Goal: Task Accomplishment & Management: Use online tool/utility

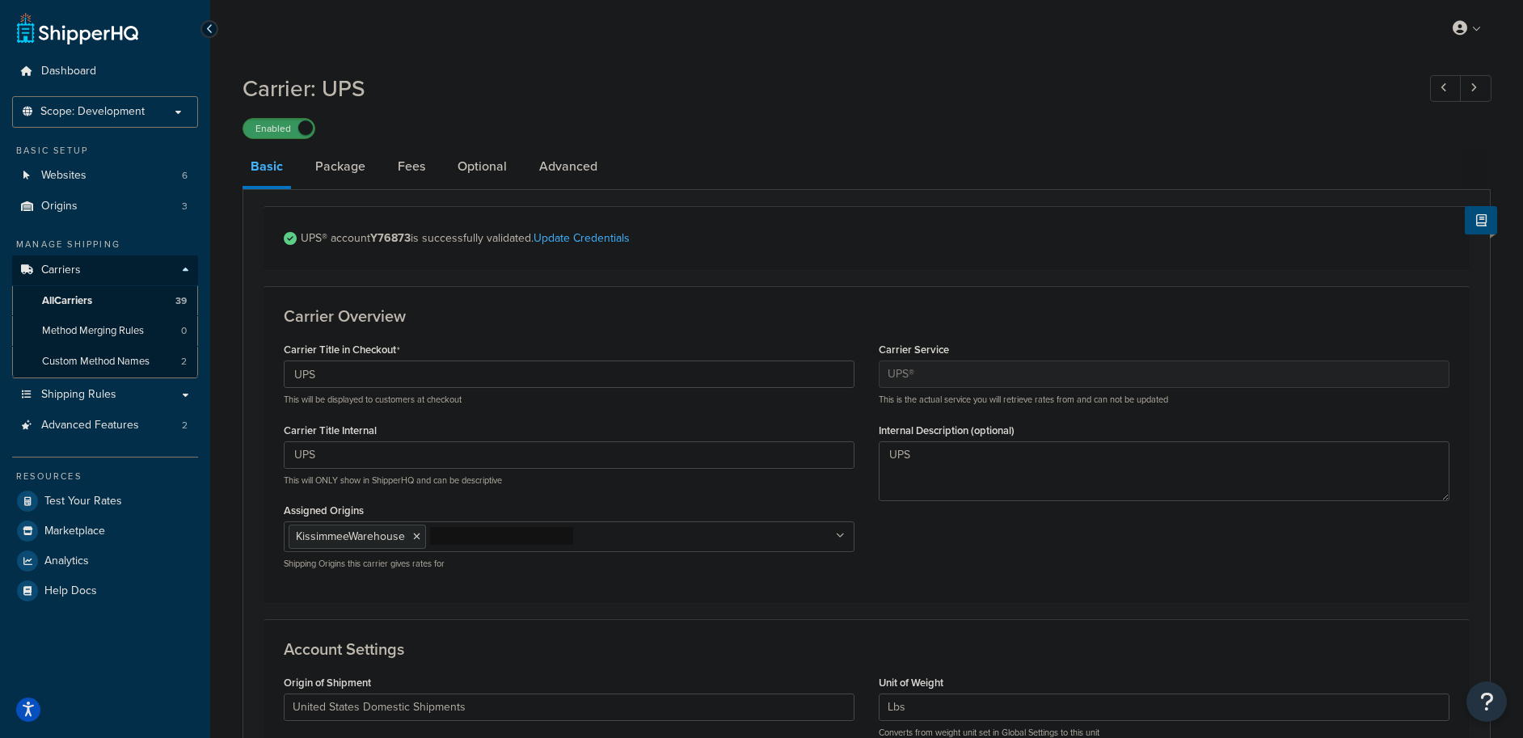
select select "ups"
click at [99, 298] on link "All Carriers 39" at bounding box center [105, 301] width 186 height 30
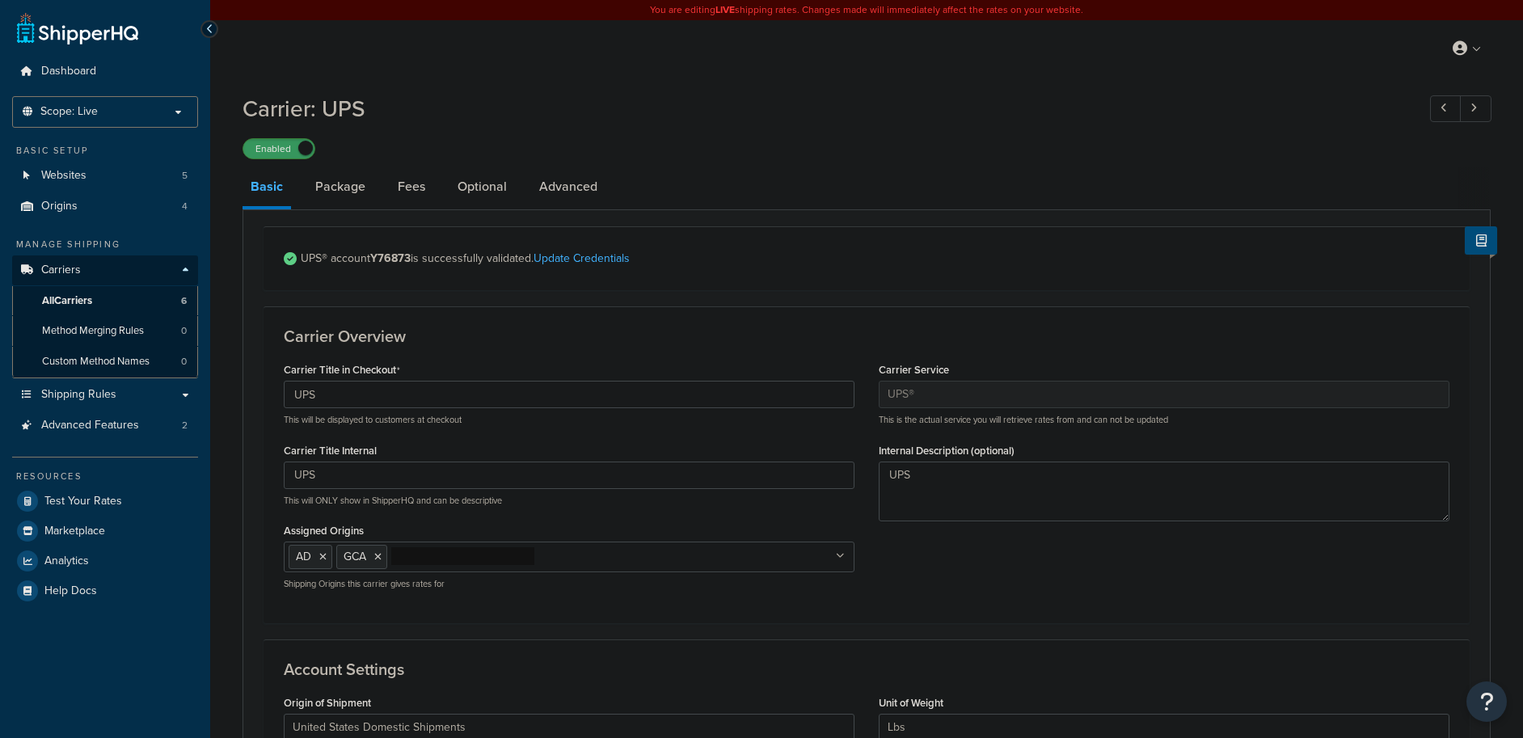
select select "ups"
click at [360, 187] on link "Package" at bounding box center [340, 186] width 66 height 39
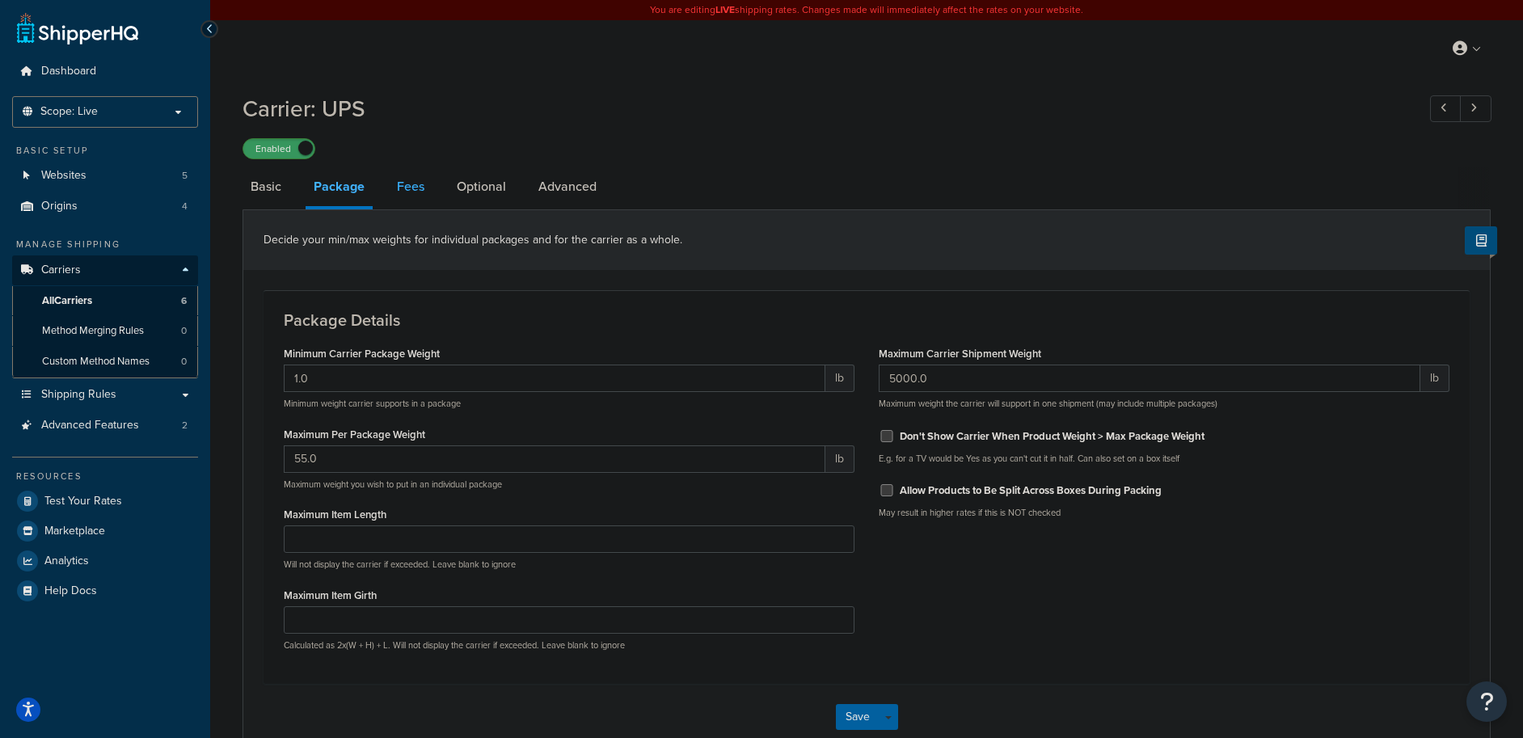
click at [403, 185] on link "Fees" at bounding box center [411, 186] width 44 height 39
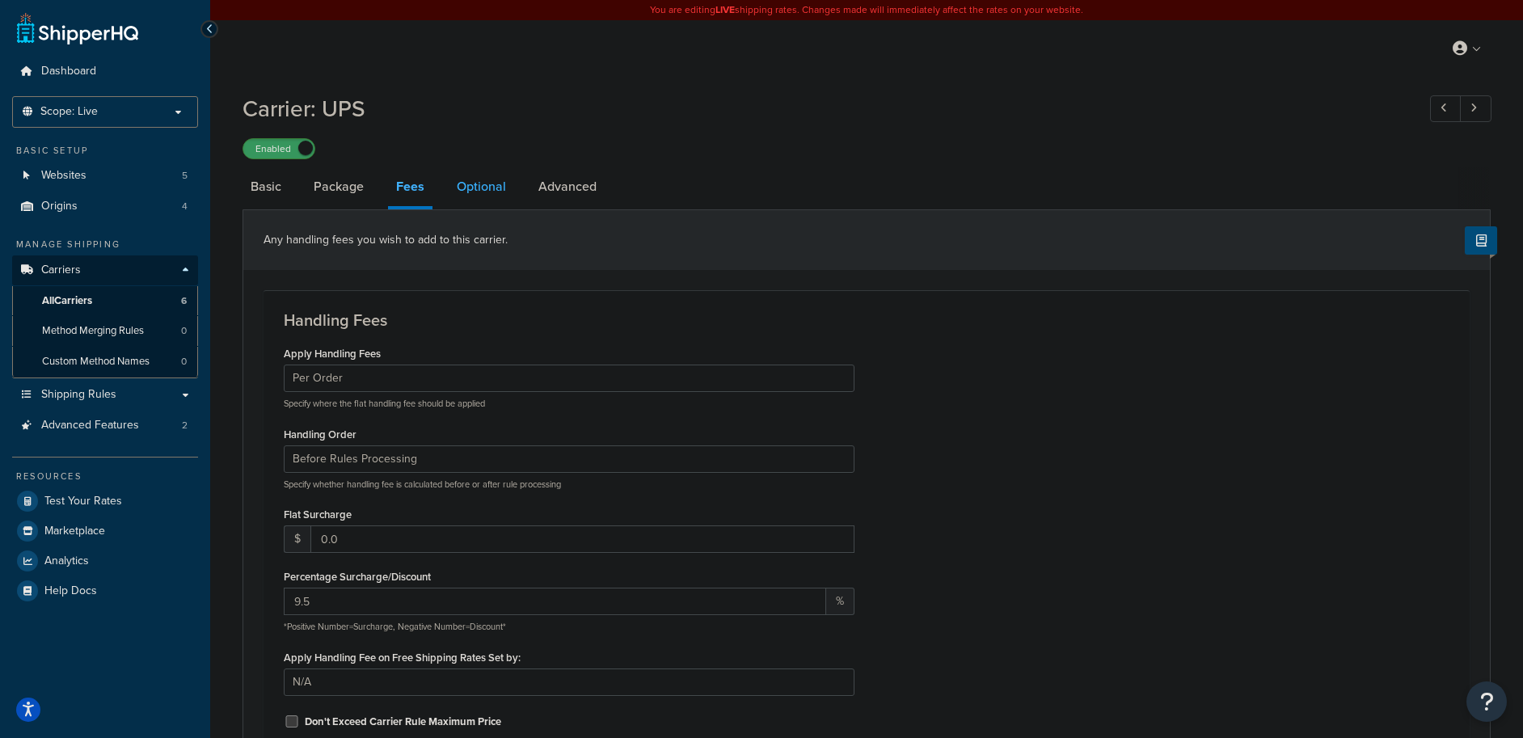
click at [455, 185] on link "Optional" at bounding box center [481, 186] width 65 height 39
select select "residential"
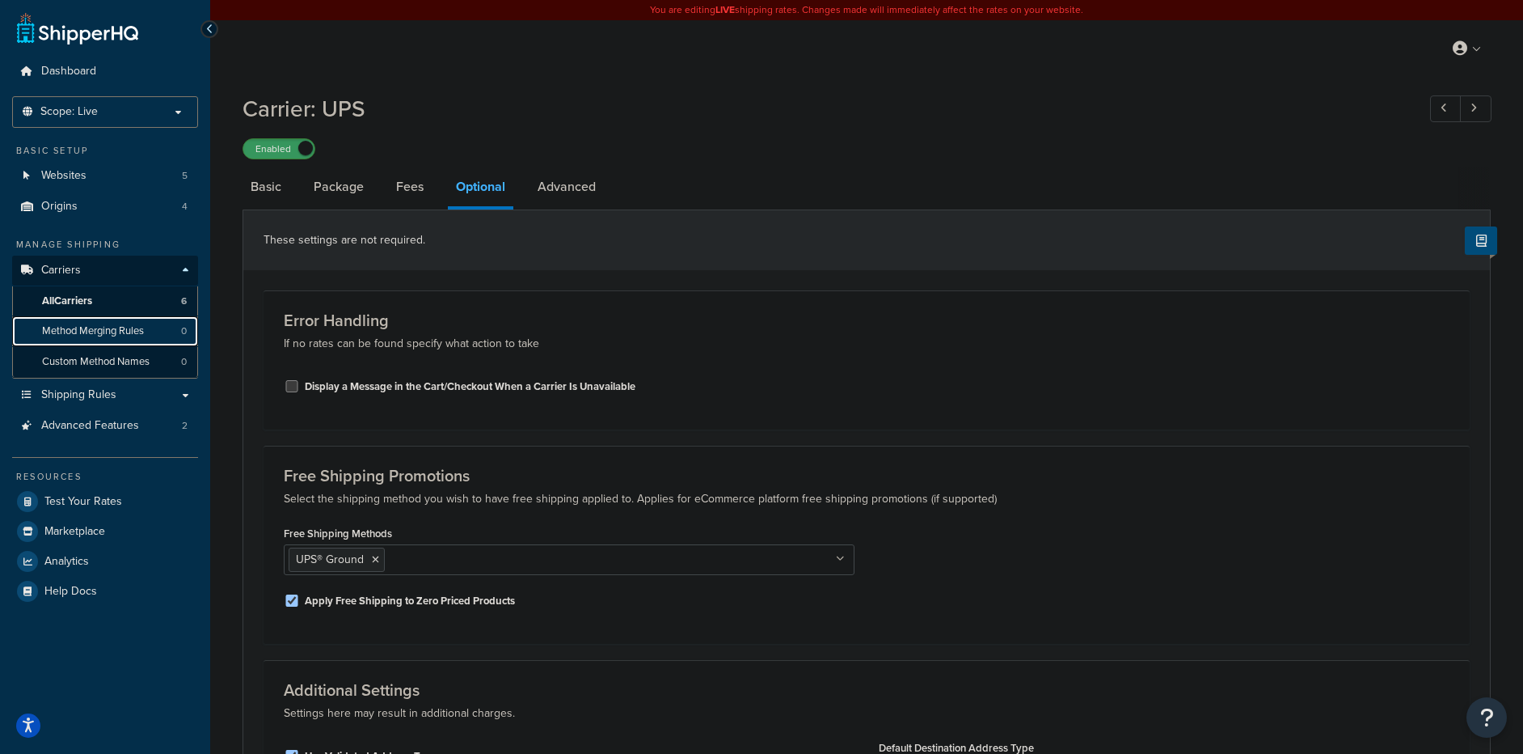
click at [87, 328] on span "Method Merging Rules" at bounding box center [93, 331] width 102 height 14
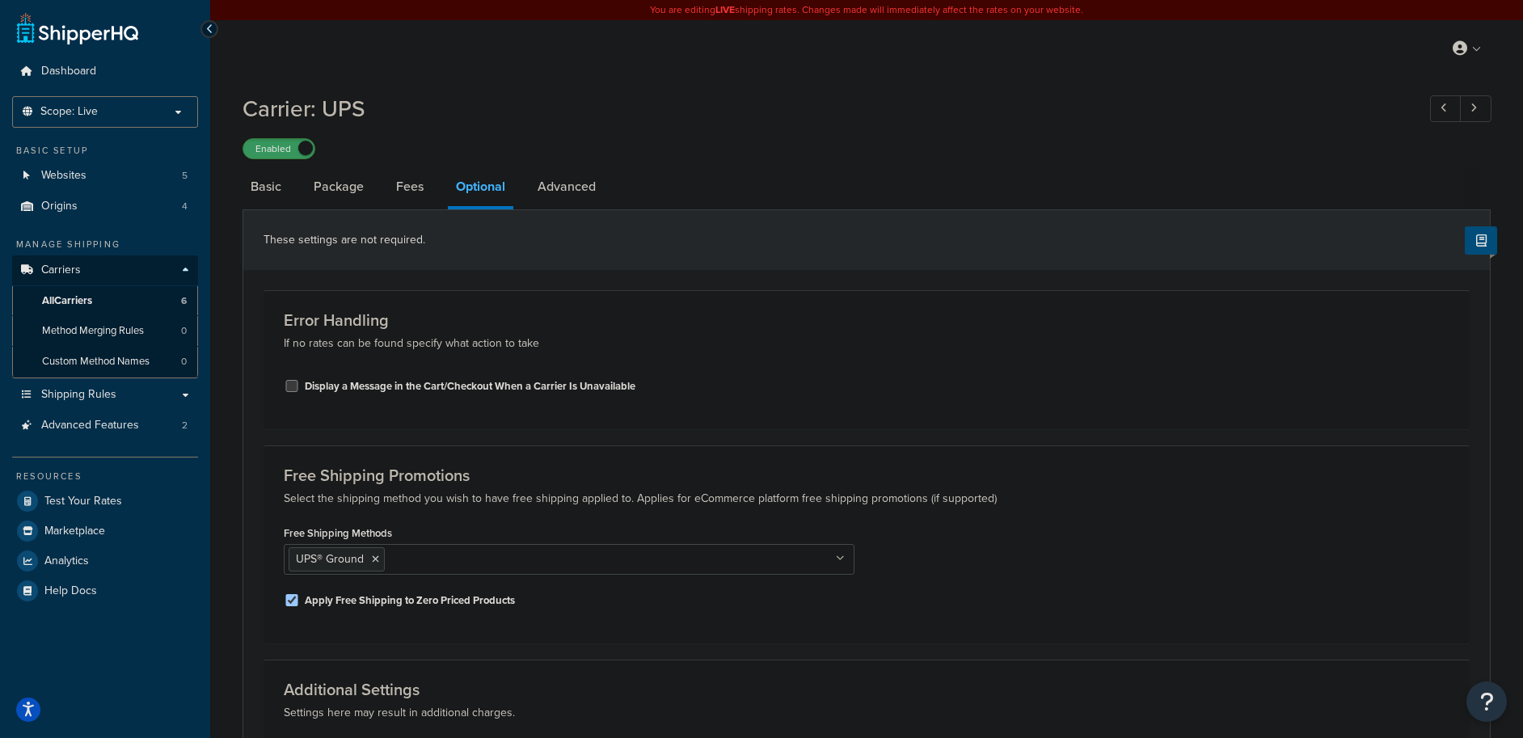
select select "residential"
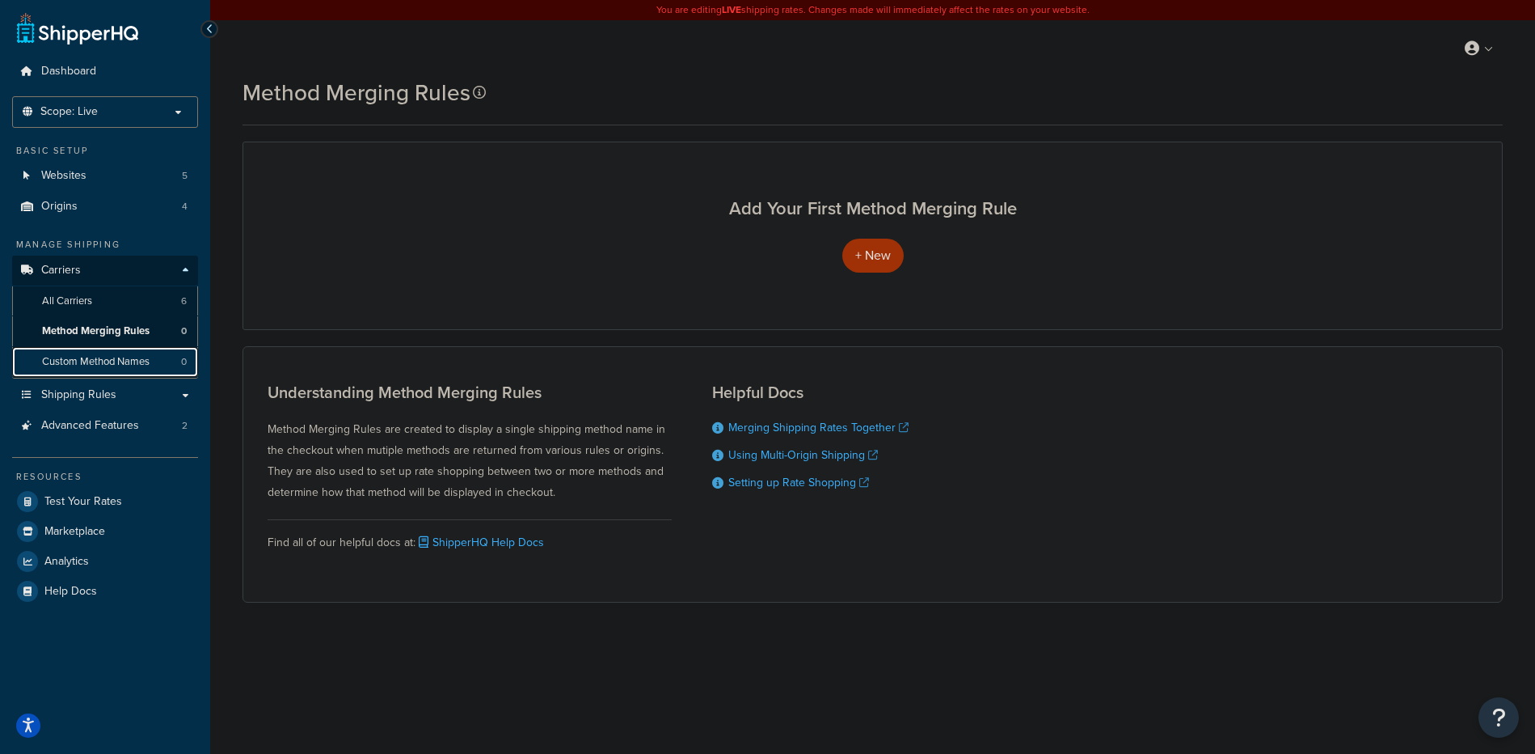
click at [80, 356] on span "Custom Method Names" at bounding box center [96, 362] width 108 height 14
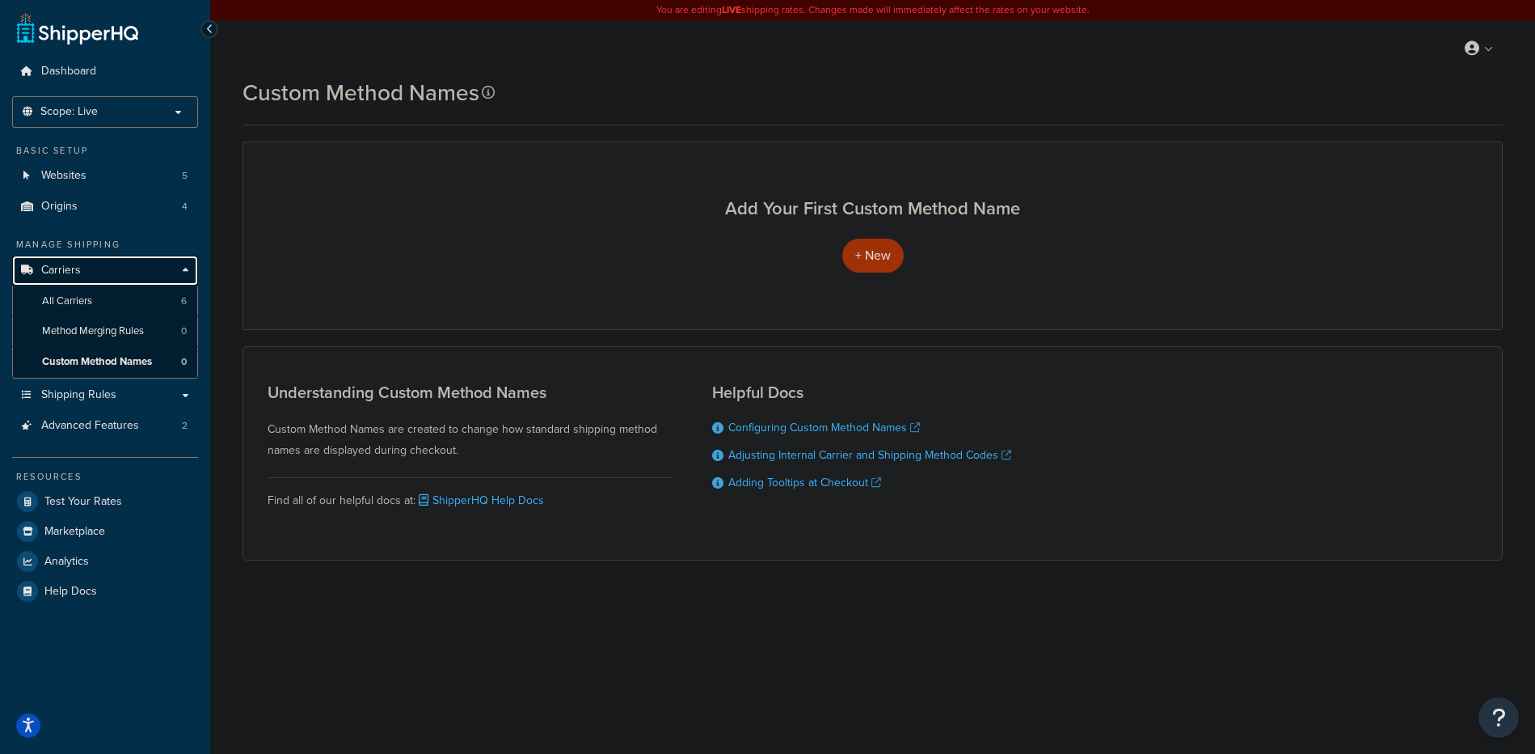
click at [56, 278] on link "Carriers" at bounding box center [105, 270] width 186 height 30
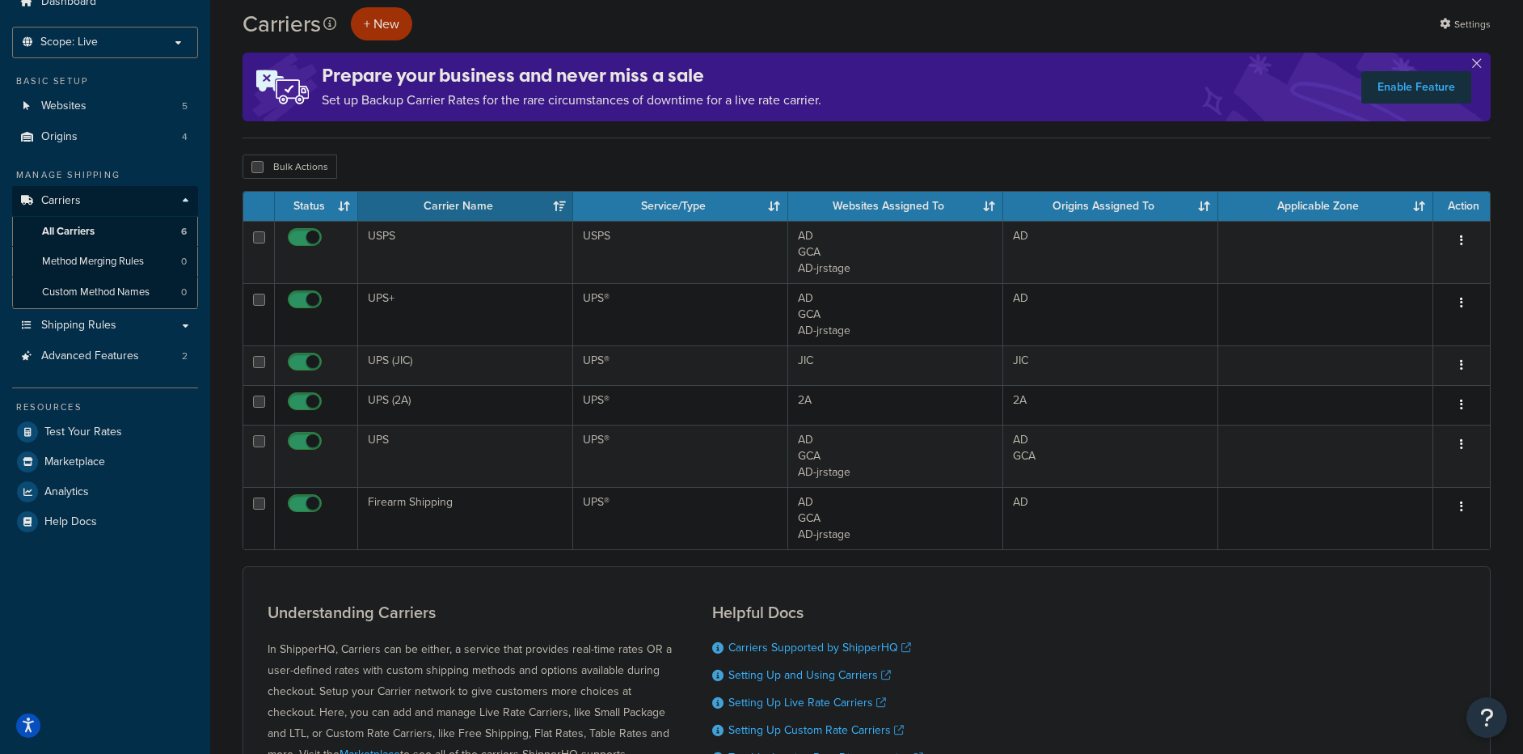
scroll to position [106, 0]
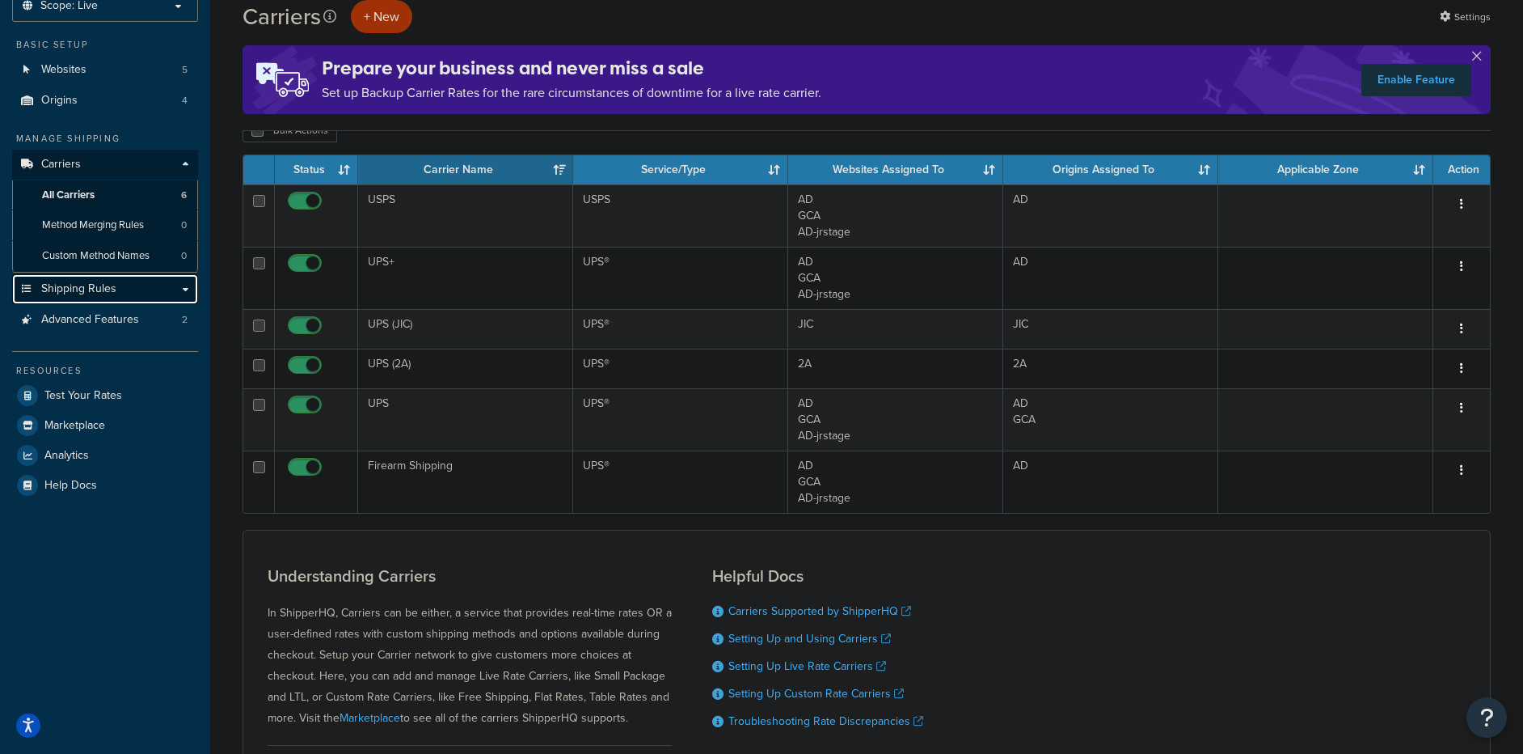
click at [71, 288] on span "Shipping Rules" at bounding box center [78, 289] width 75 height 14
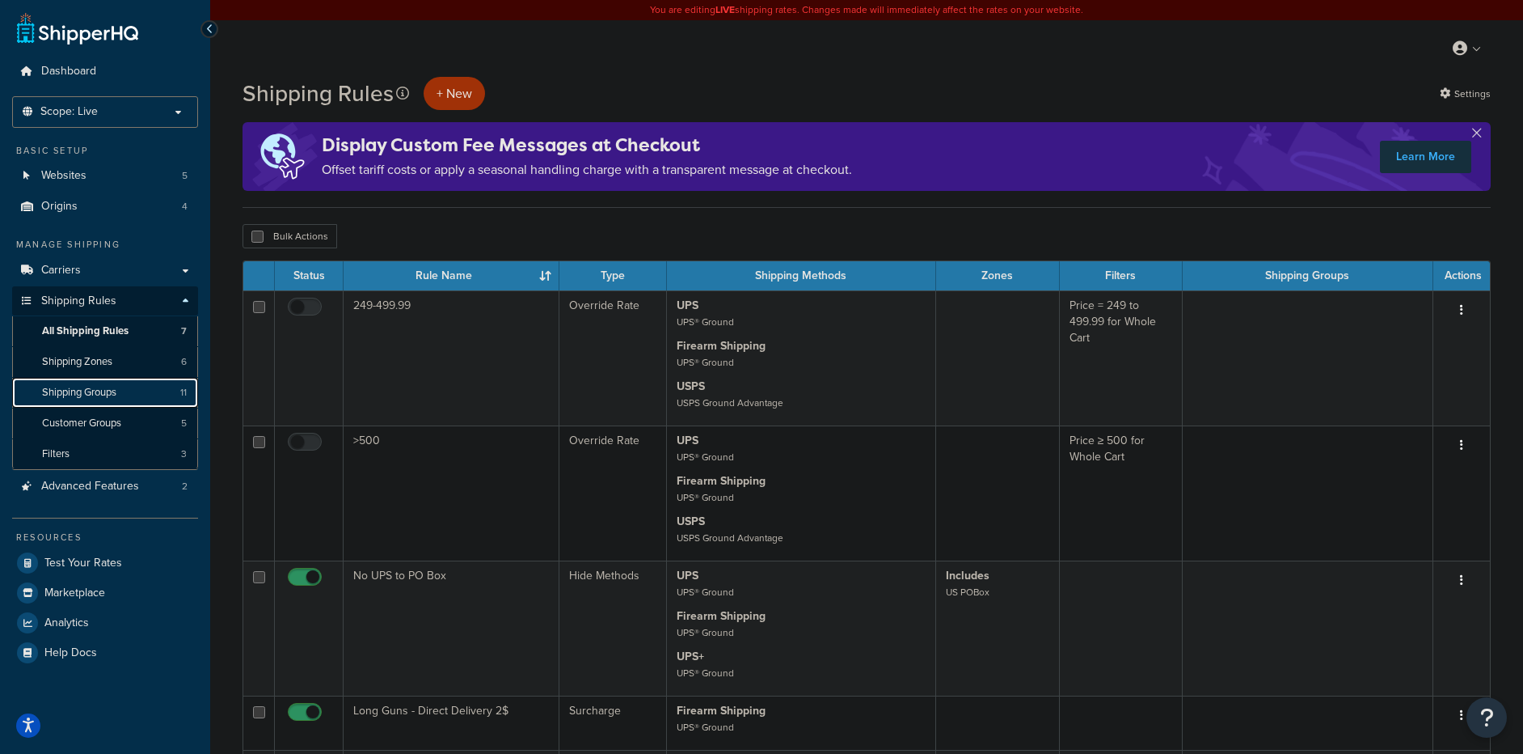
click at [96, 397] on span "Shipping Groups" at bounding box center [79, 393] width 74 height 14
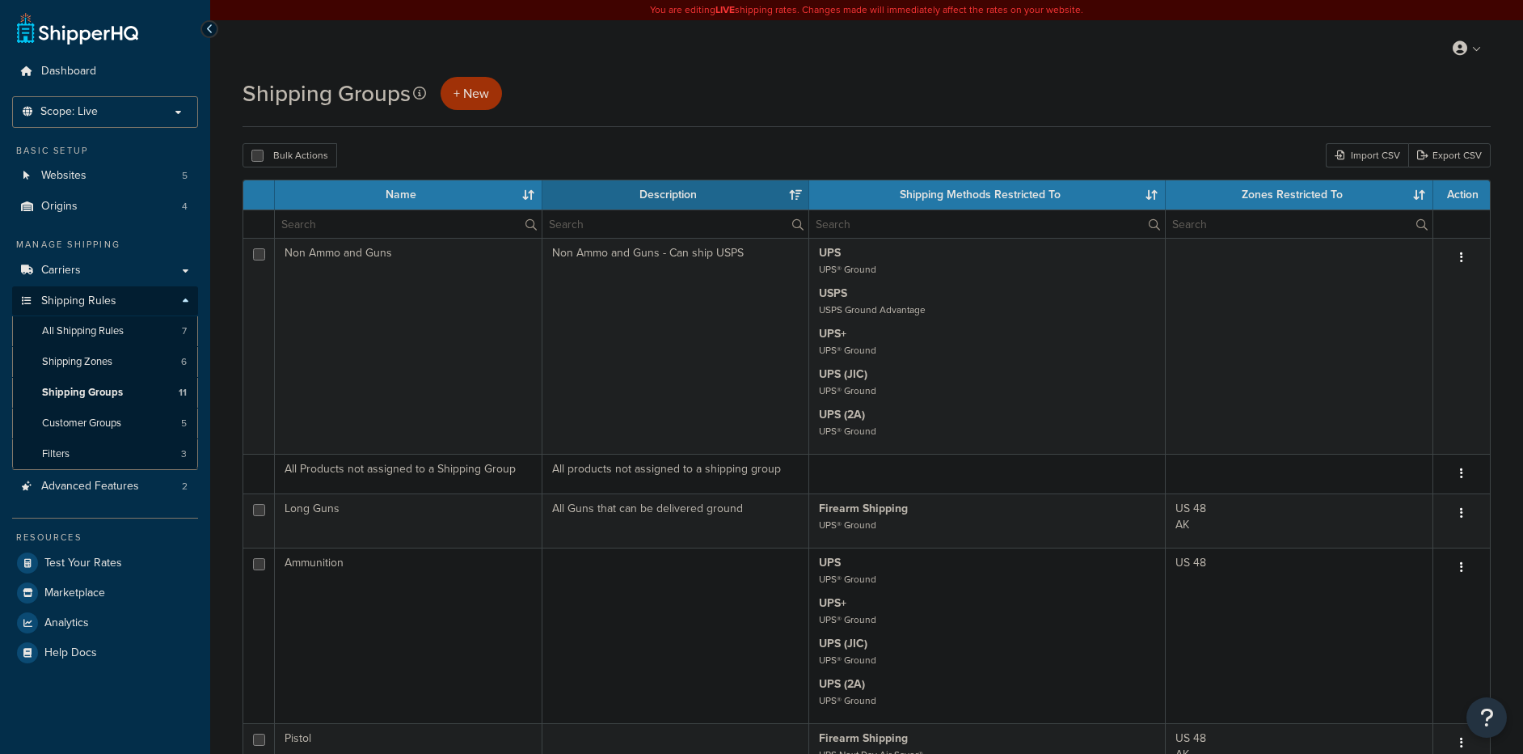
select select "15"
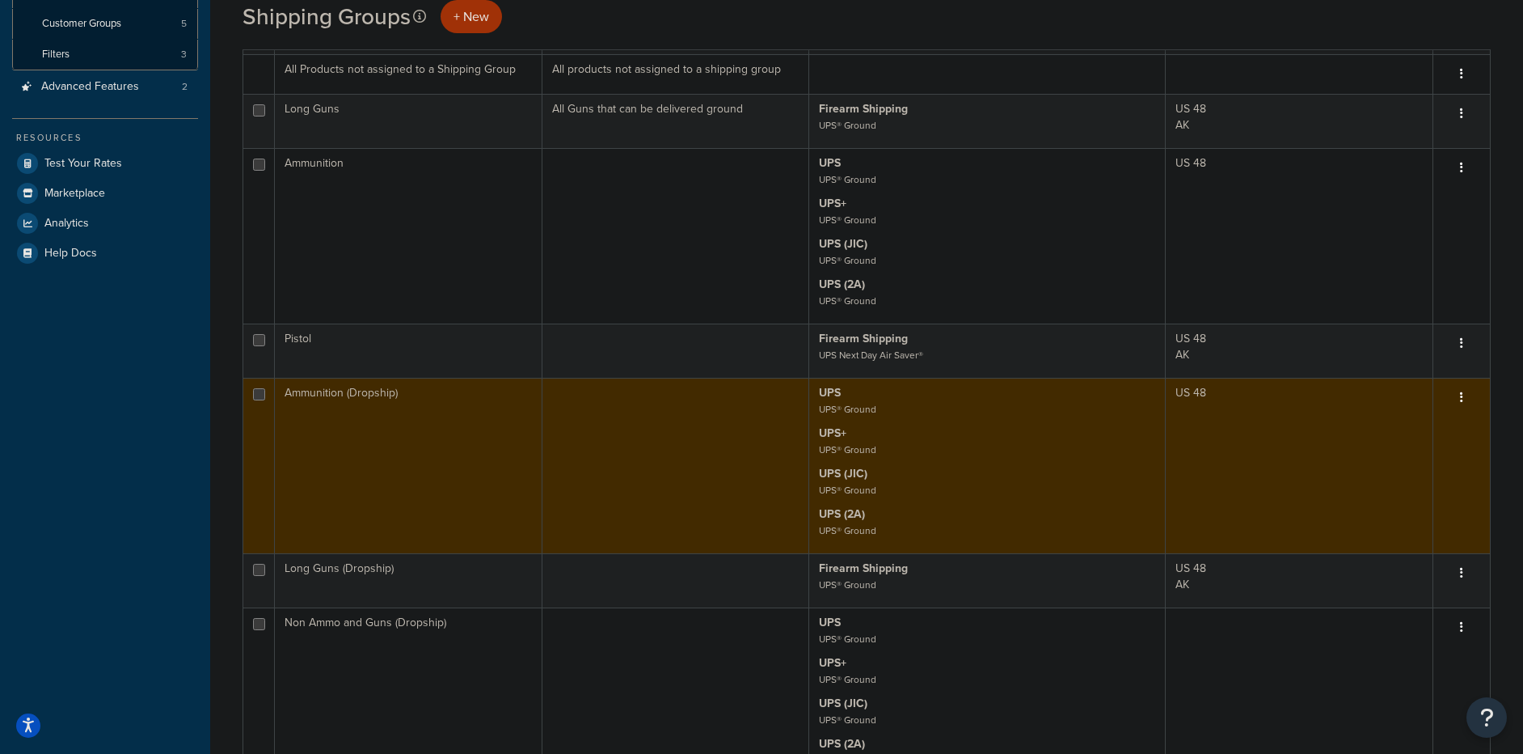
scroll to position [391, 0]
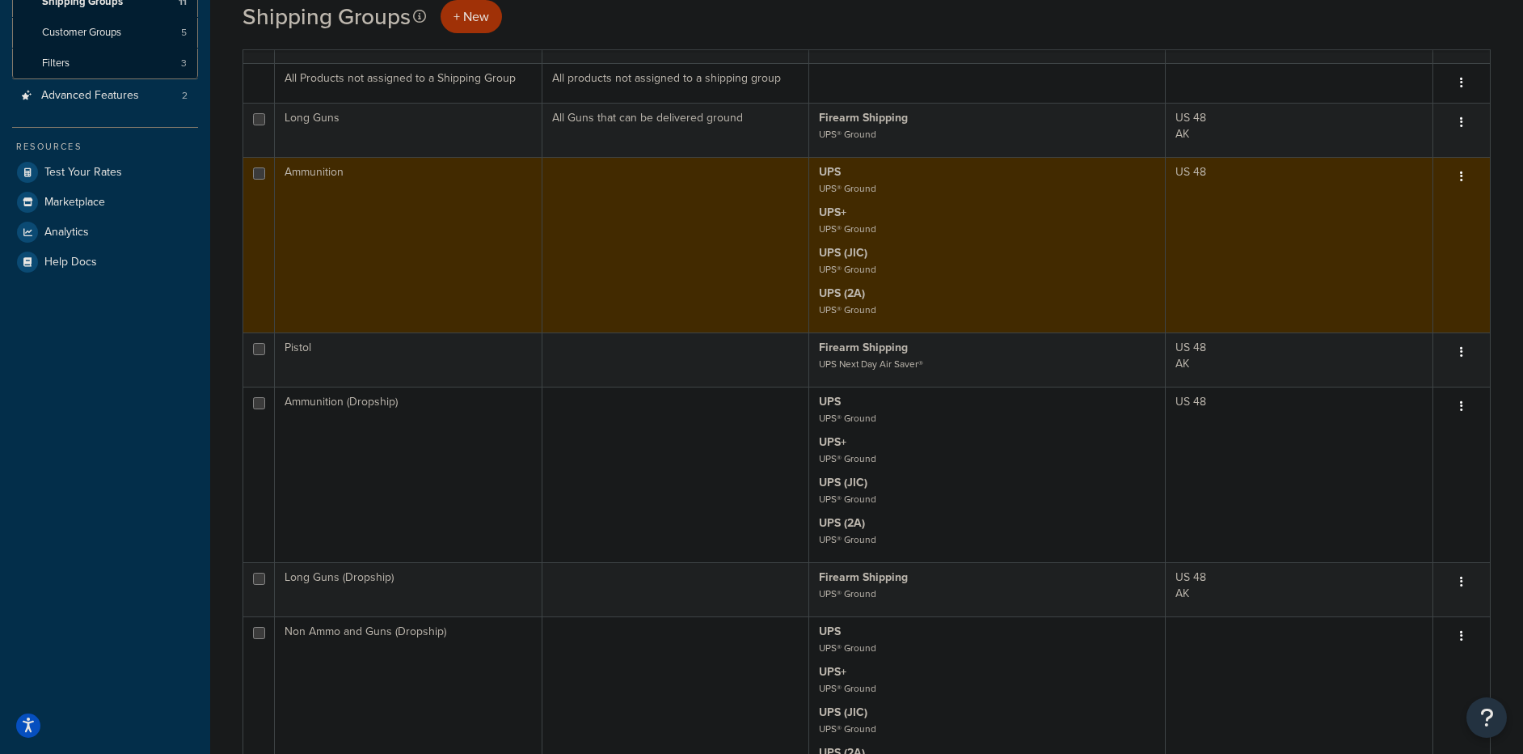
click at [427, 224] on td "Ammunition" at bounding box center [409, 244] width 268 height 175
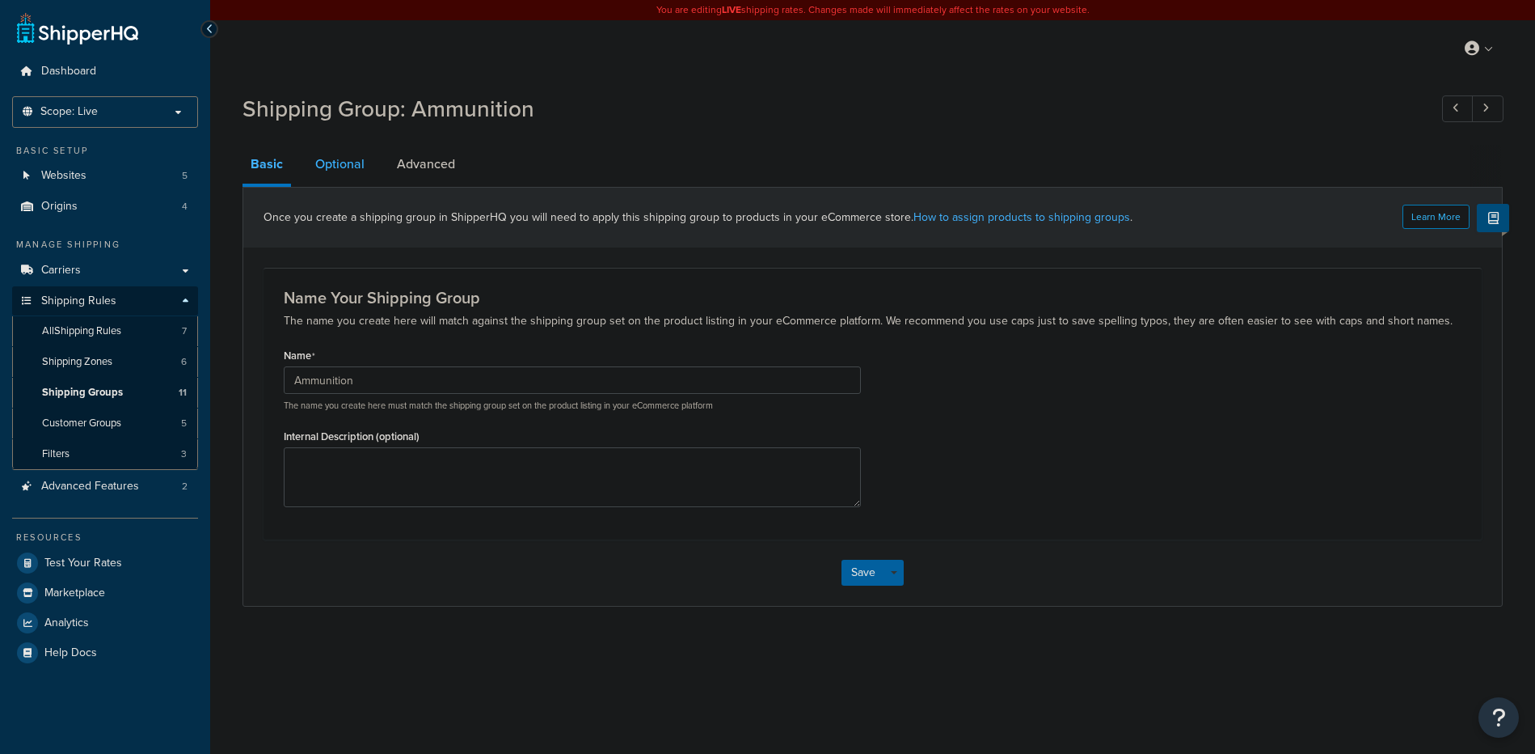
click at [348, 152] on link "Optional" at bounding box center [339, 164] width 65 height 39
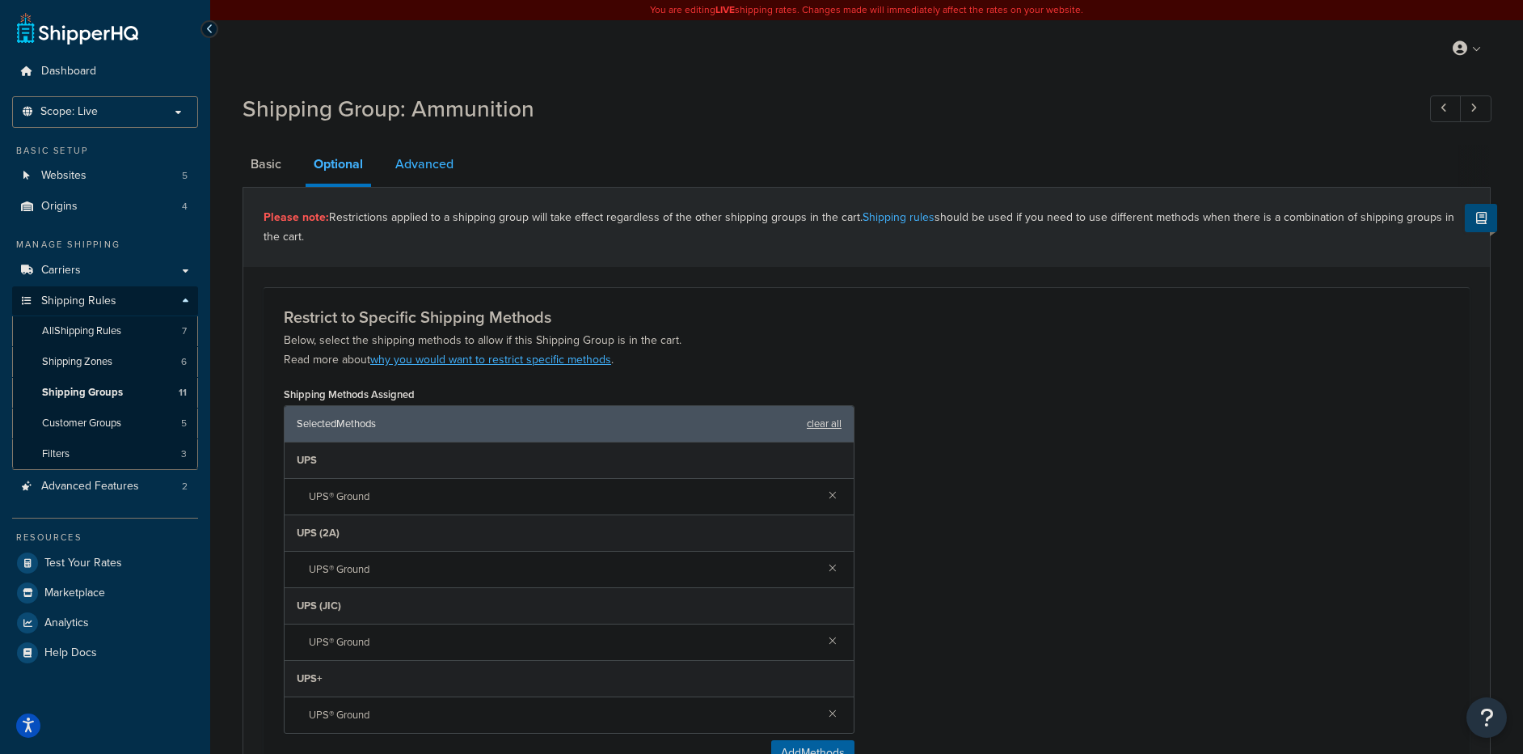
click at [421, 174] on link "Advanced" at bounding box center [424, 164] width 74 height 39
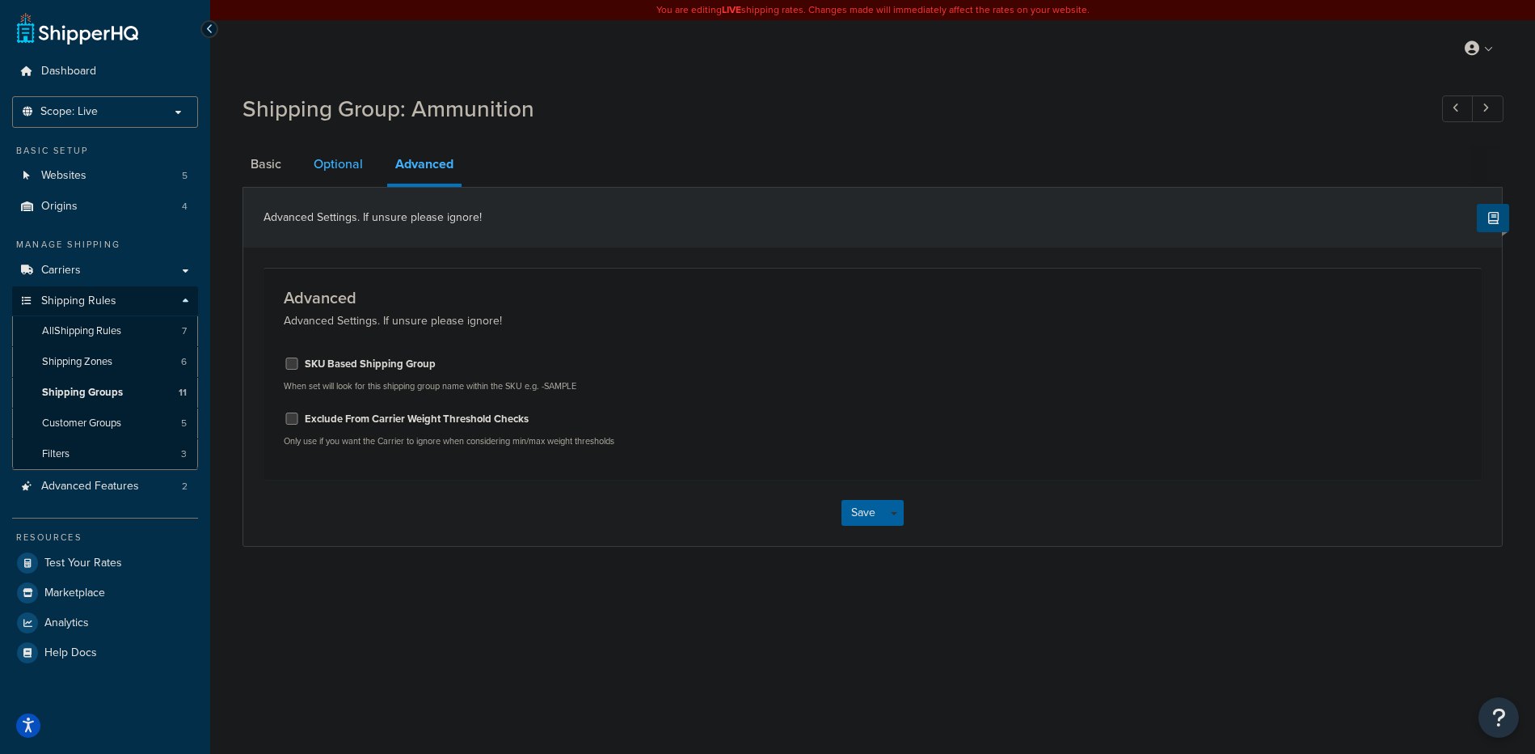
click at [347, 171] on link "Optional" at bounding box center [338, 164] width 65 height 39
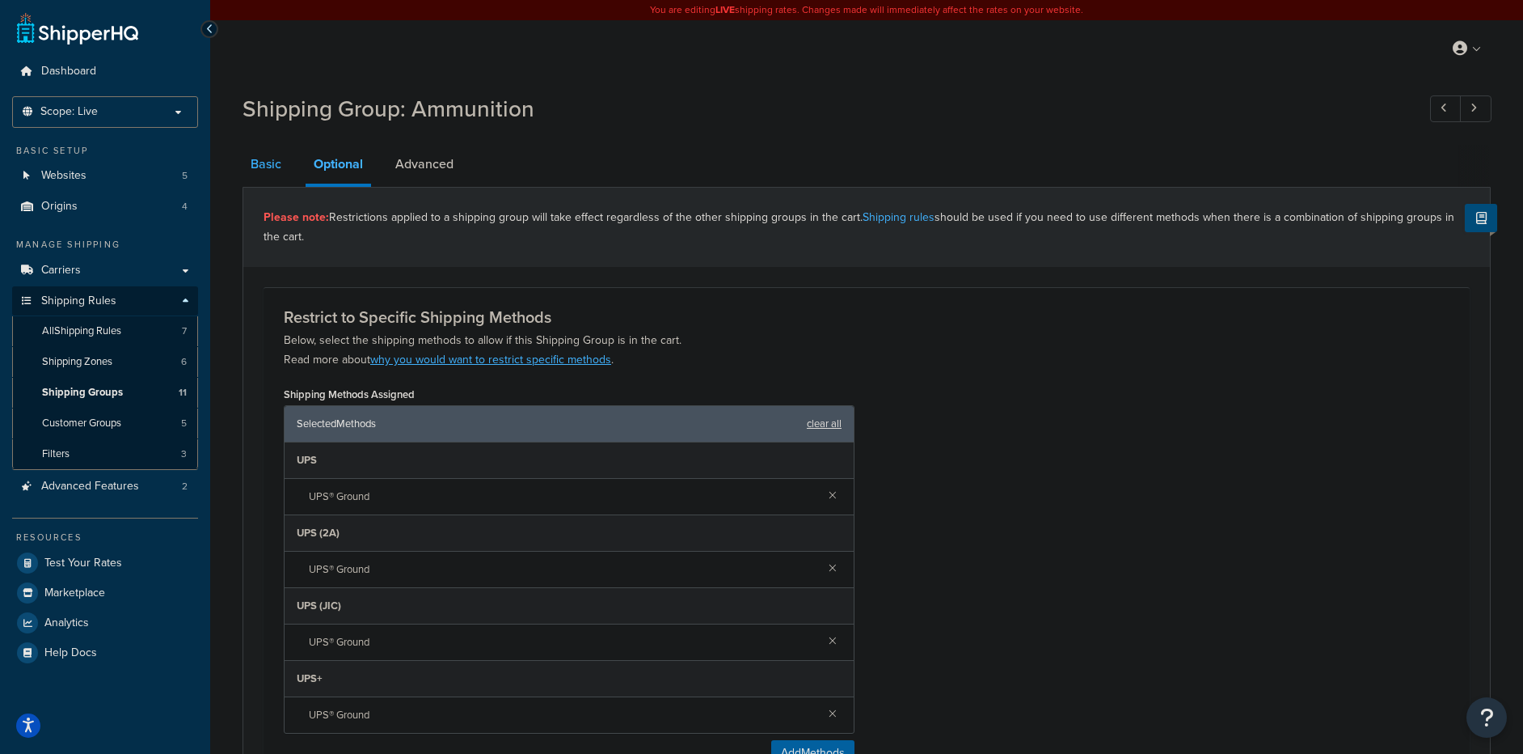
click at [264, 159] on link "Basic" at bounding box center [266, 164] width 47 height 39
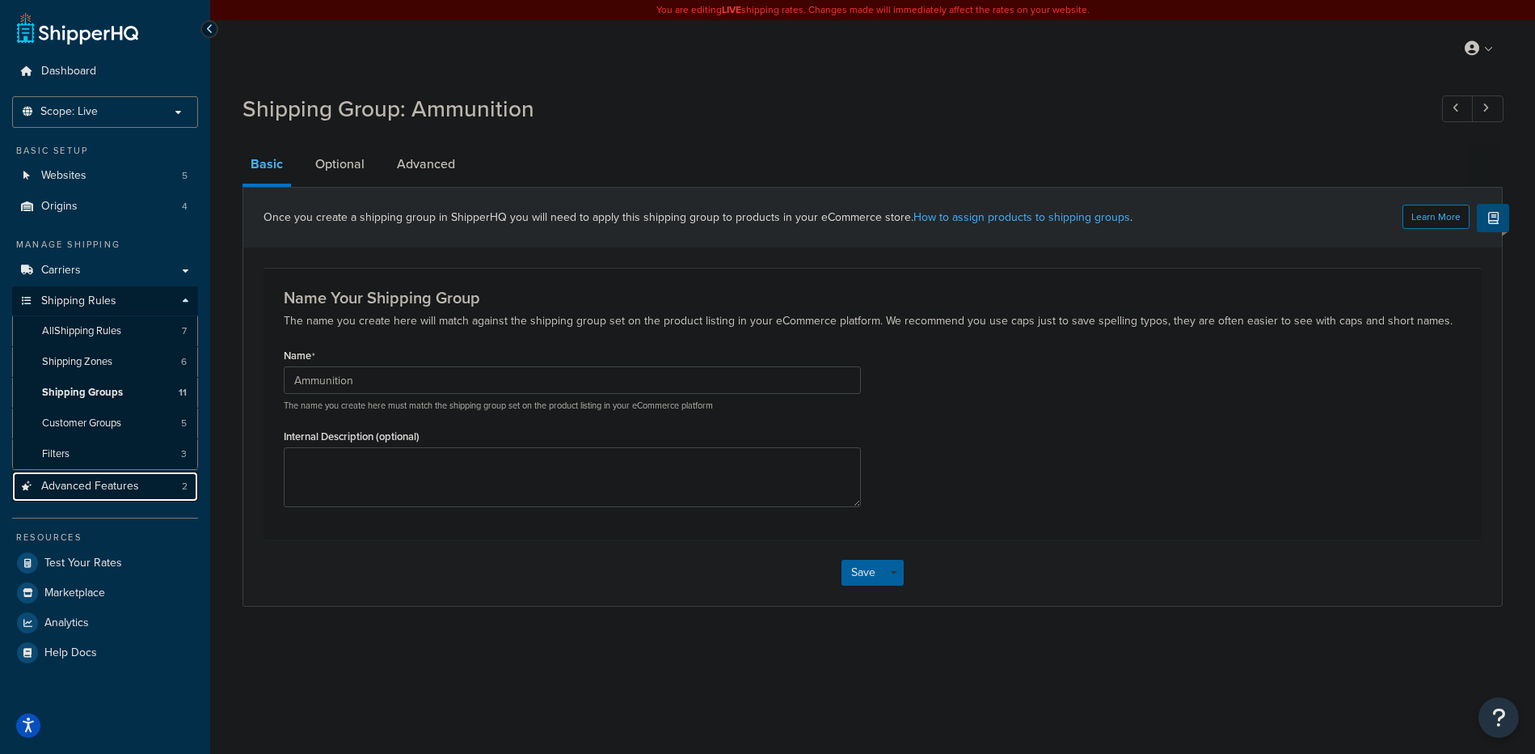
click at [68, 481] on span "Advanced Features" at bounding box center [90, 486] width 98 height 14
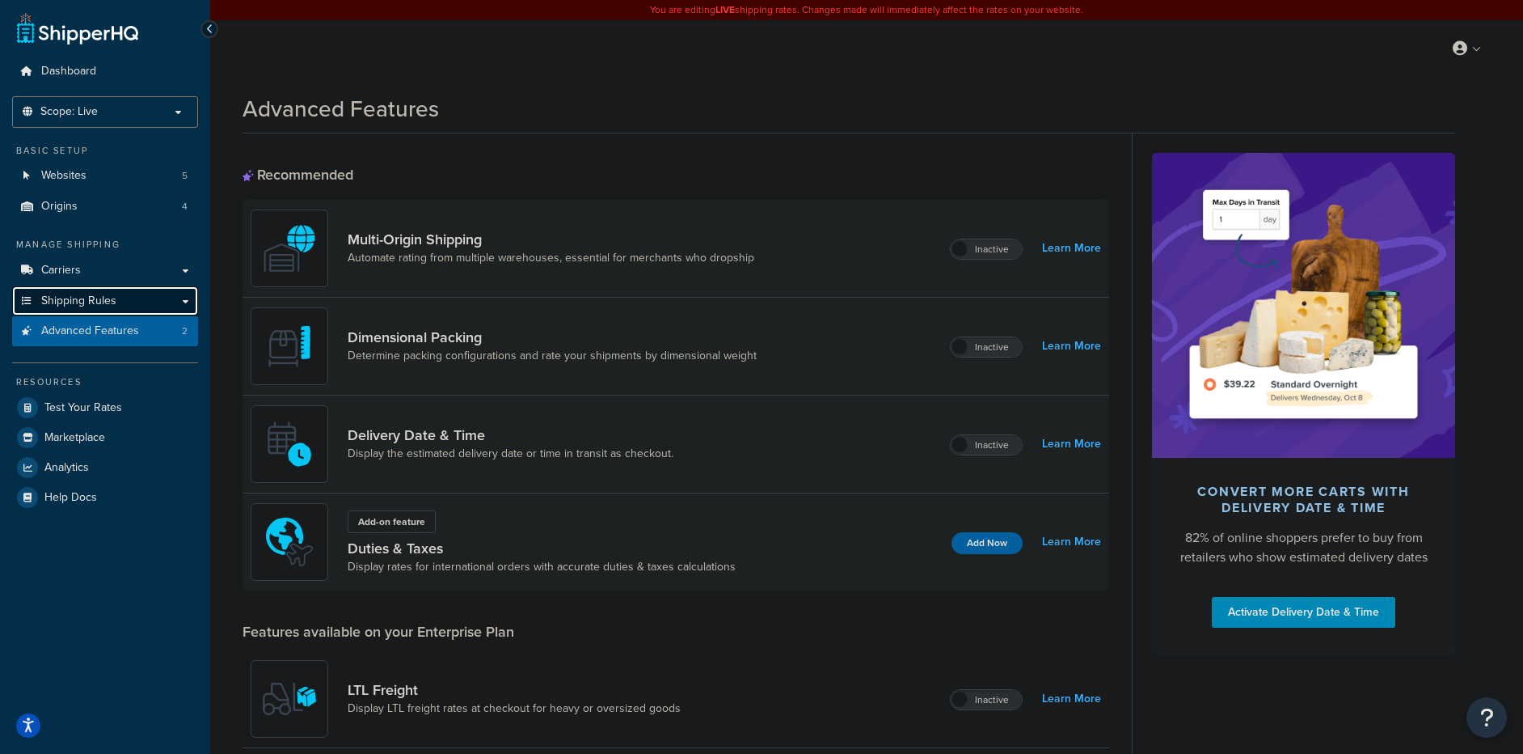
click at [96, 310] on link "Shipping Rules" at bounding box center [105, 301] width 186 height 30
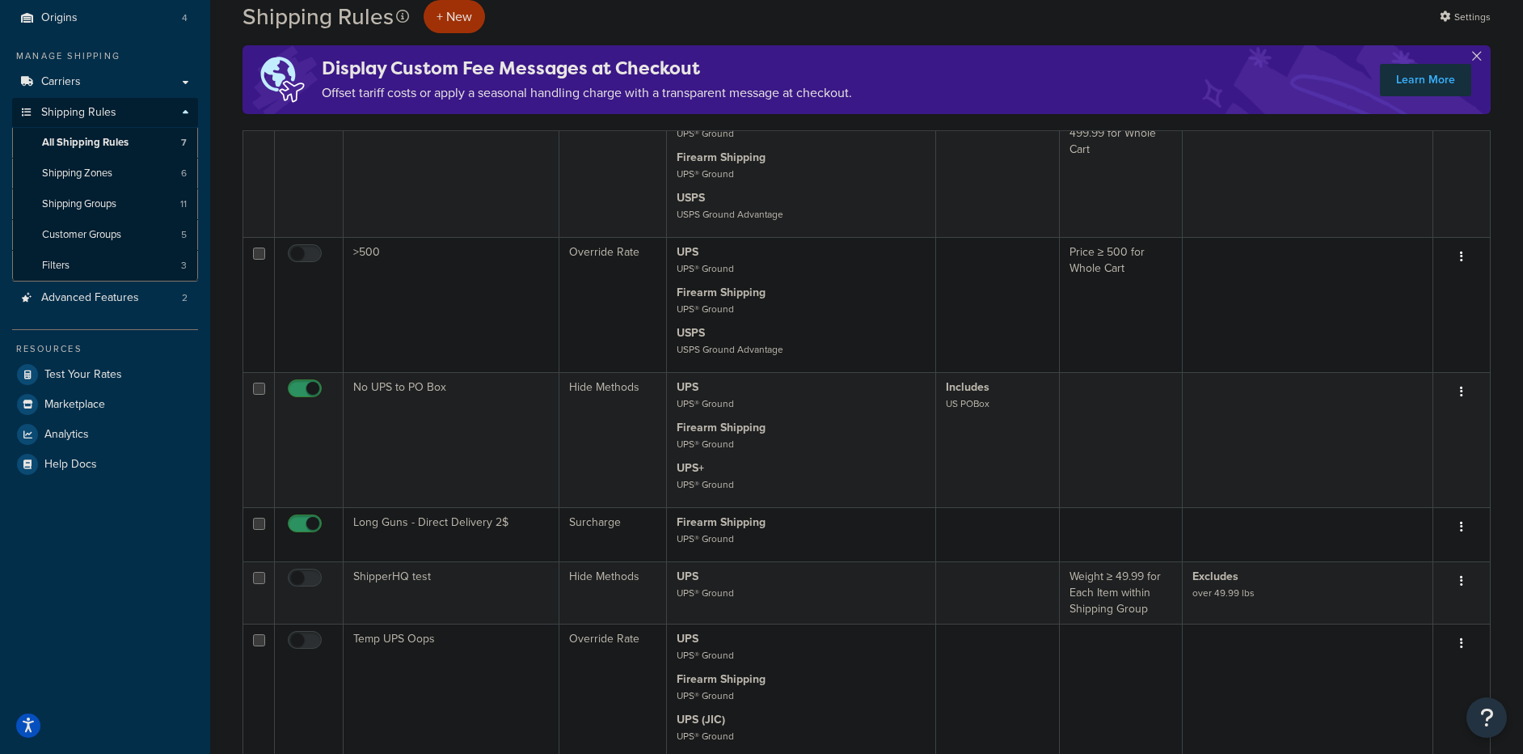
scroll to position [327, 0]
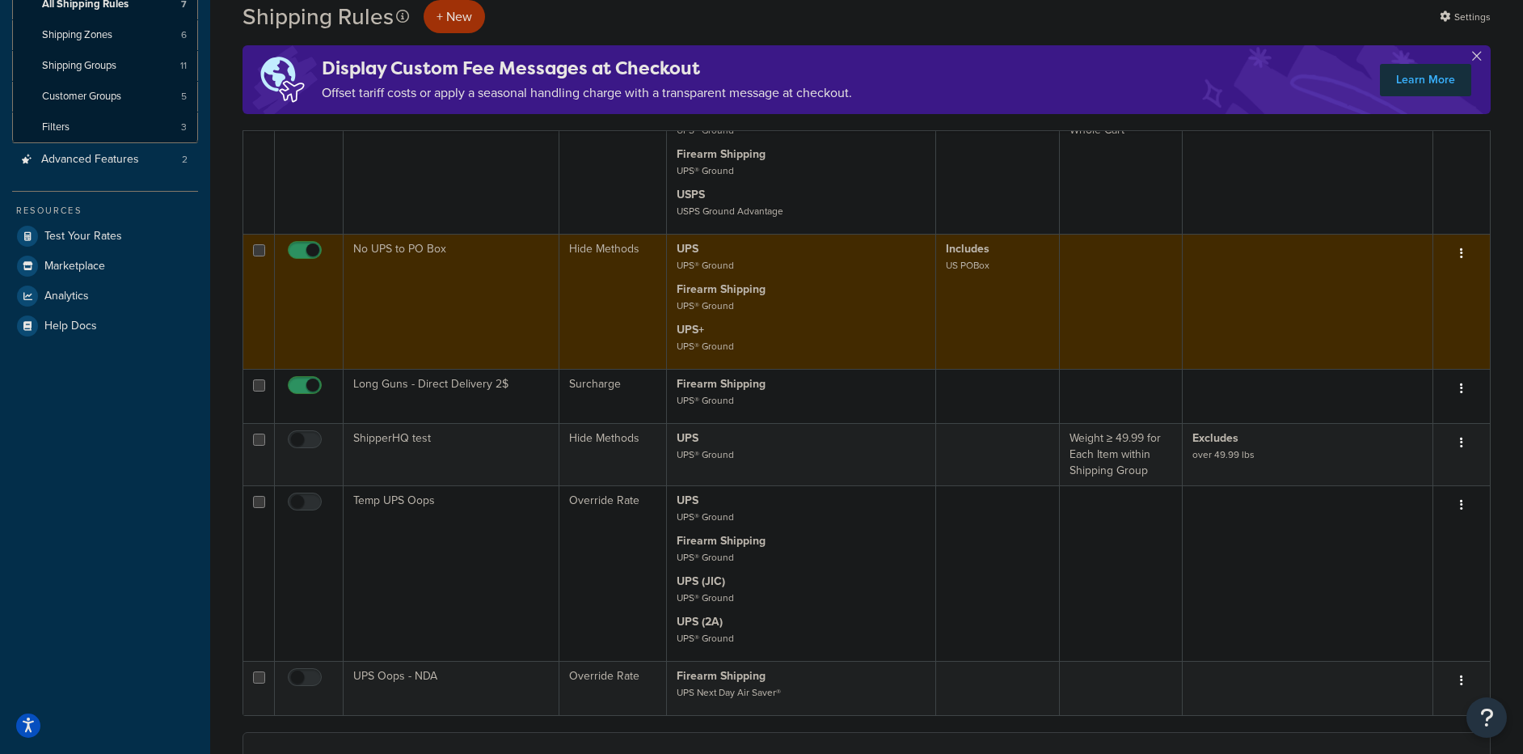
click at [435, 274] on td "No UPS to PO Box" at bounding box center [452, 301] width 216 height 135
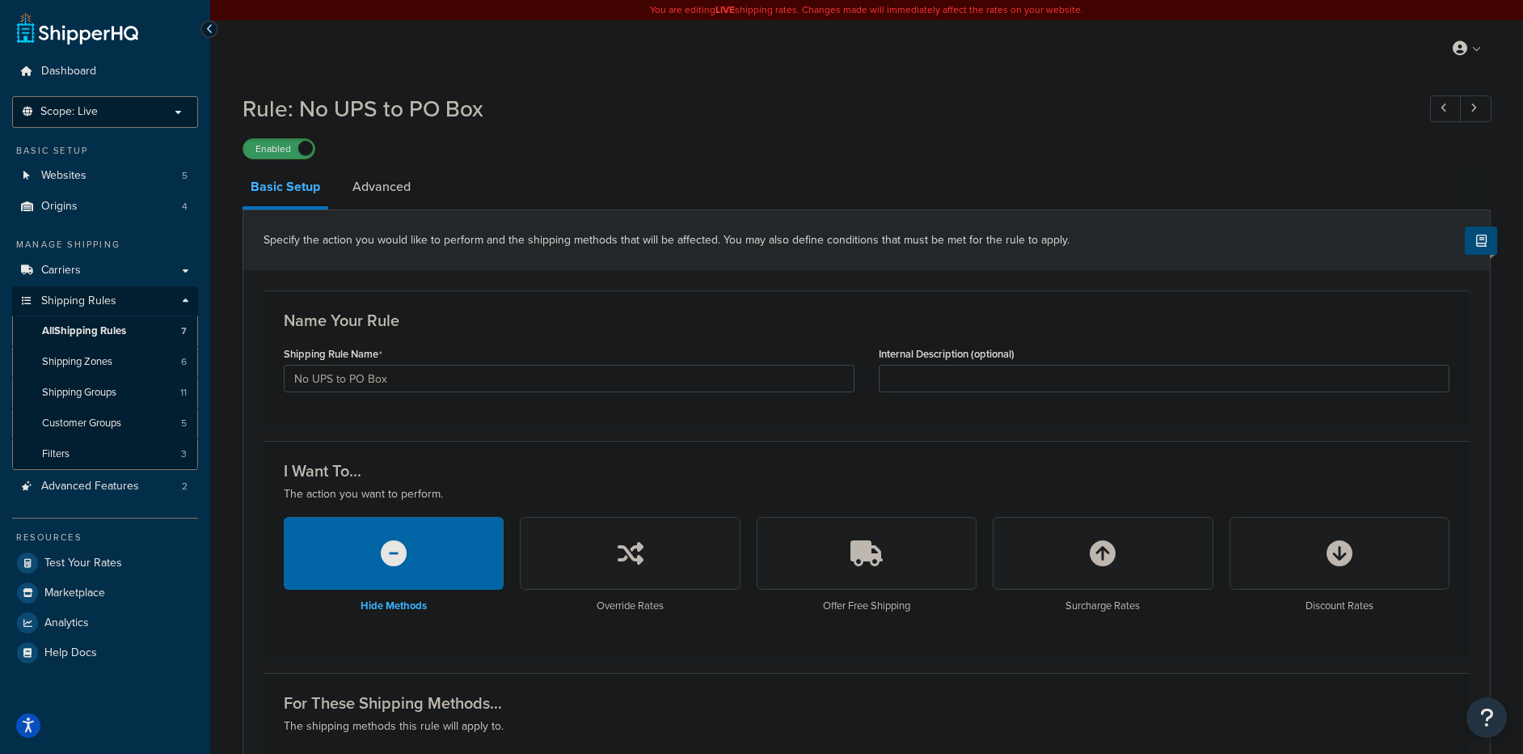
click at [121, 108] on p "Scope: Live" at bounding box center [104, 112] width 171 height 14
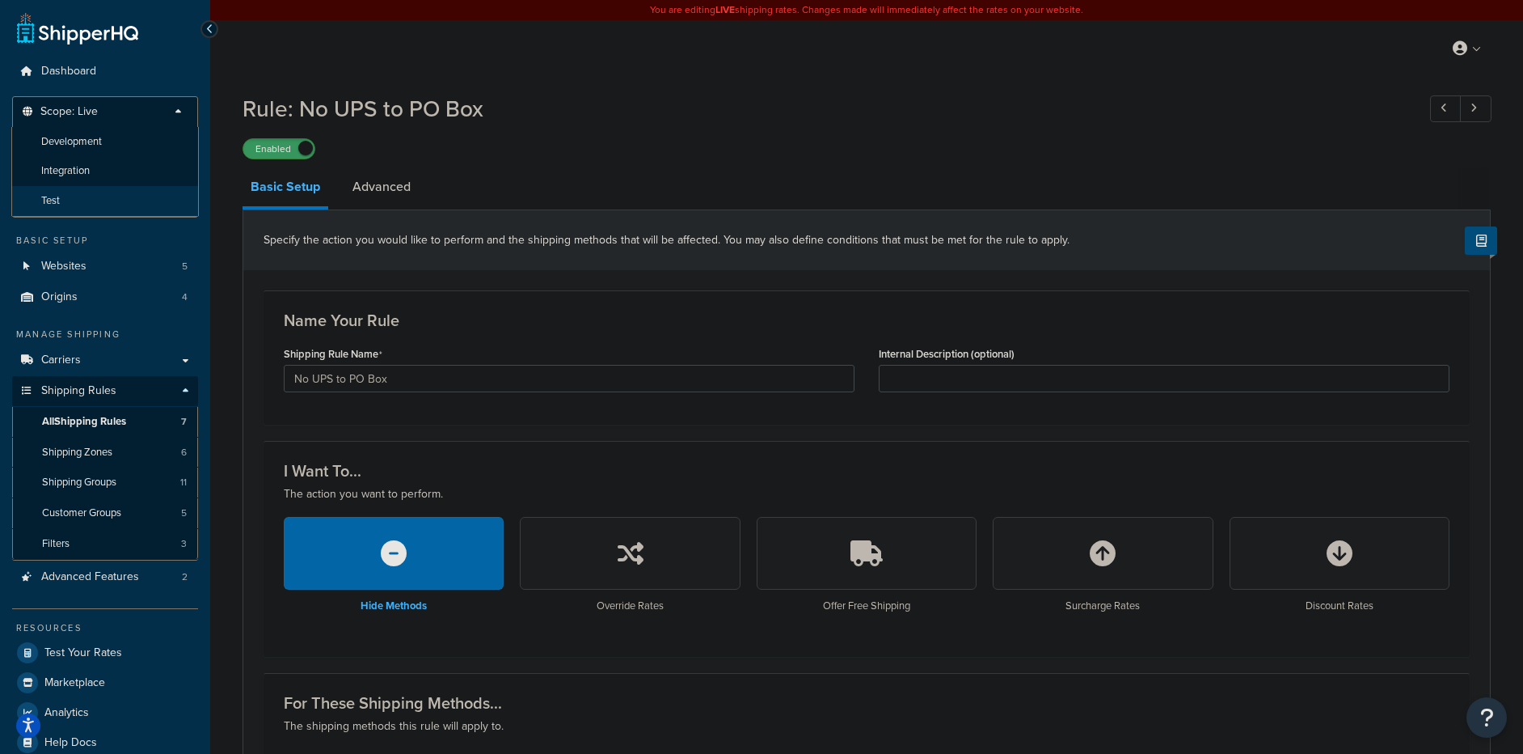
click at [104, 204] on li "Test" at bounding box center [105, 201] width 188 height 30
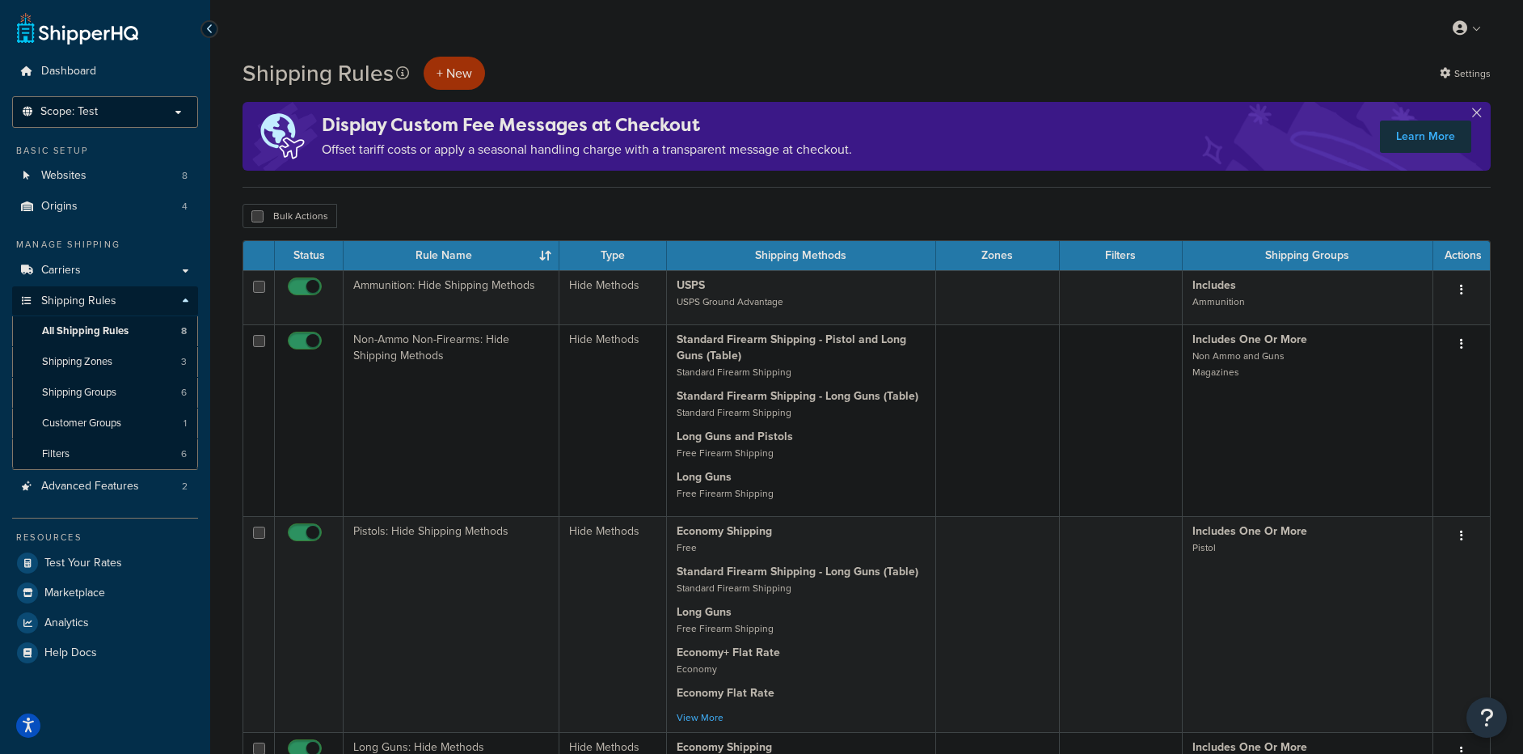
click at [92, 116] on span "Scope: Test" at bounding box center [68, 112] width 57 height 14
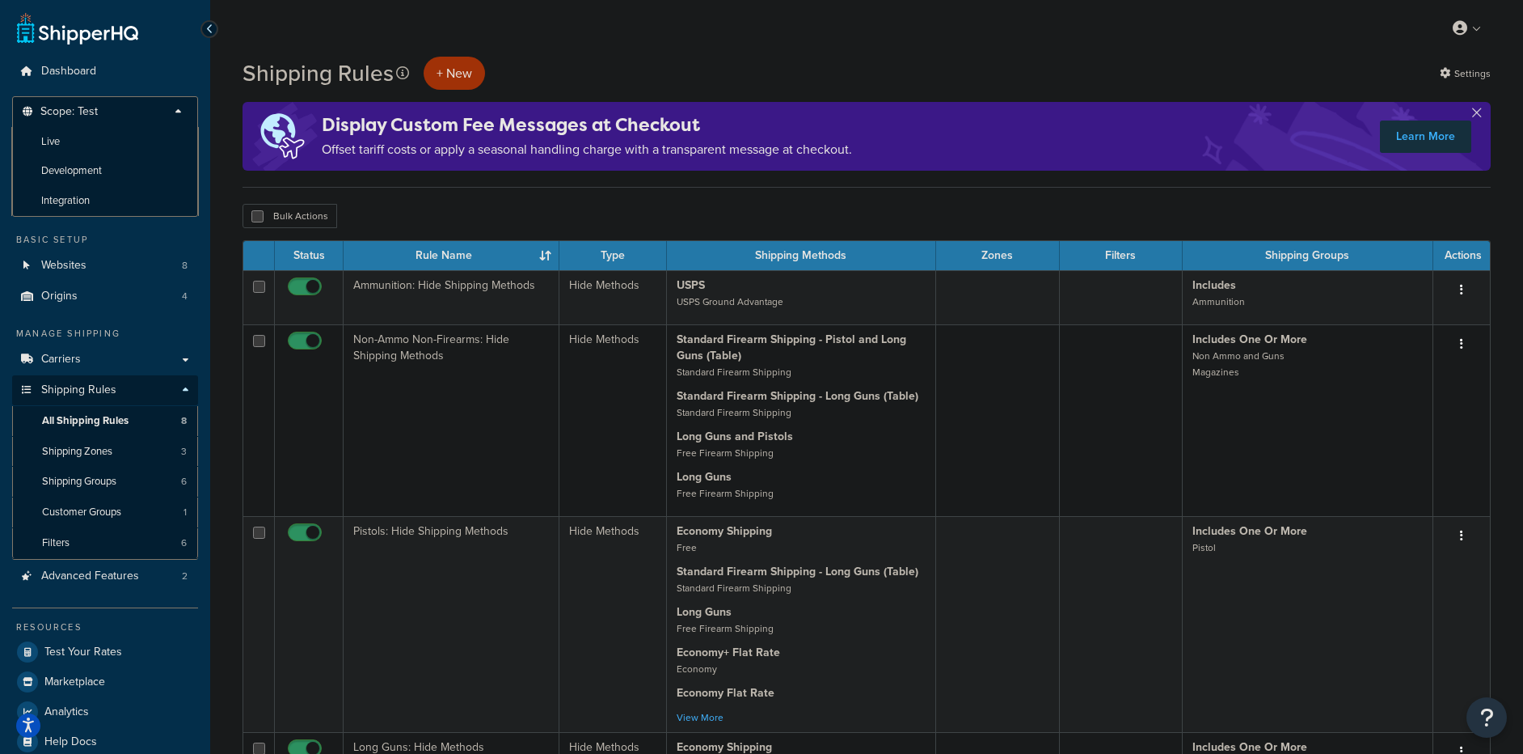
click at [344, 39] on div "My Profile Billing Global Settings Contact Us Logout" at bounding box center [866, 28] width 1313 height 57
click at [158, 105] on p "Scope: Test" at bounding box center [104, 116] width 171 height 22
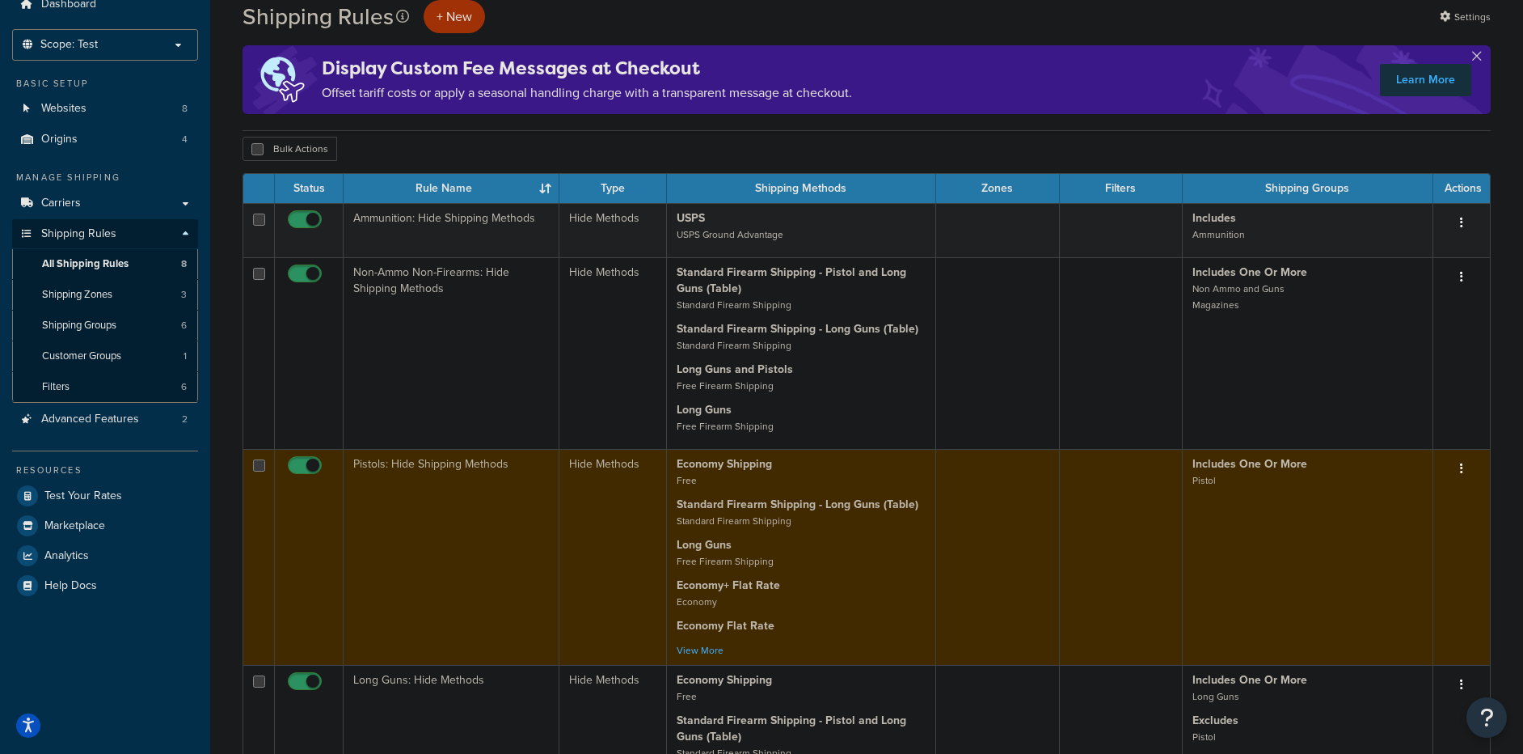
scroll to position [147, 0]
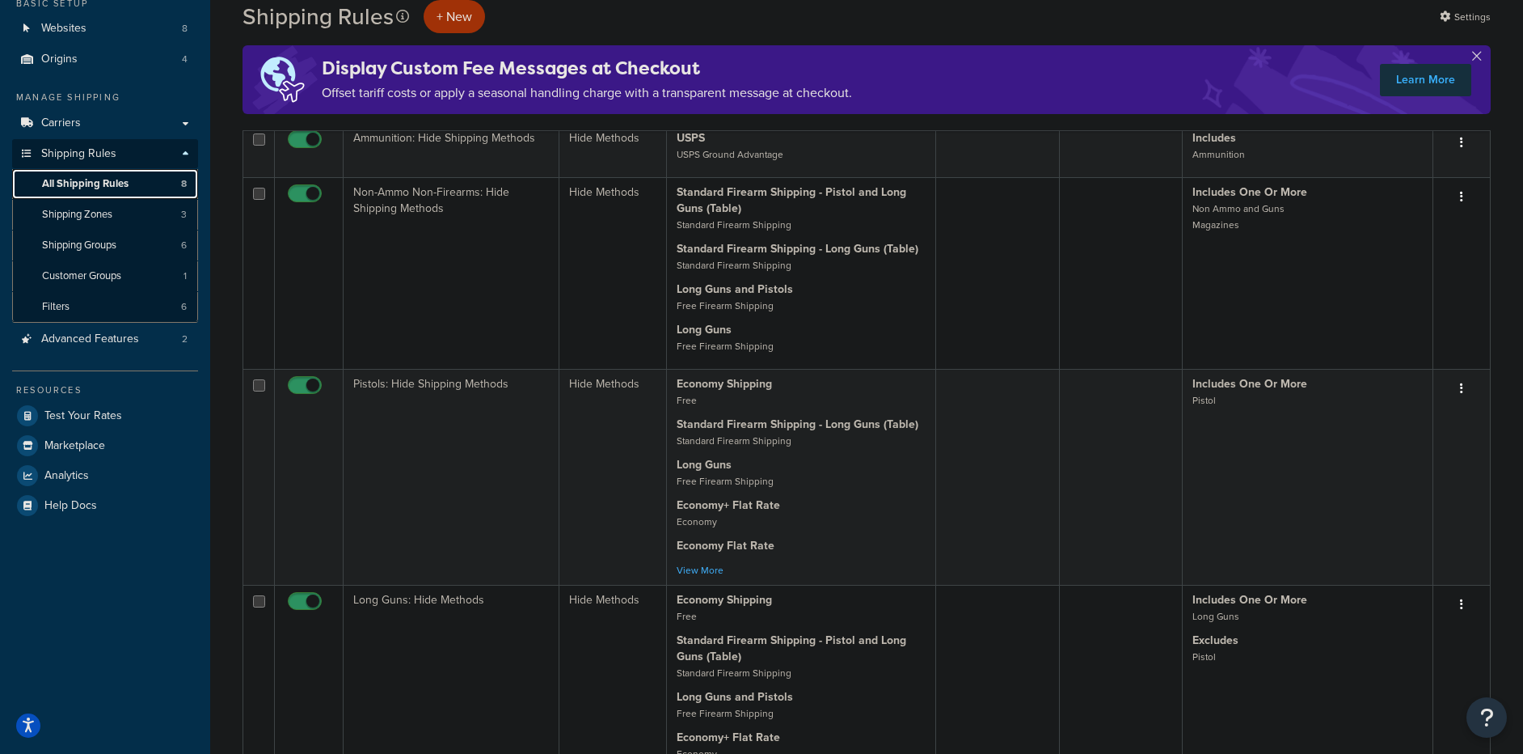
click at [103, 186] on span "All Shipping Rules" at bounding box center [85, 184] width 87 height 14
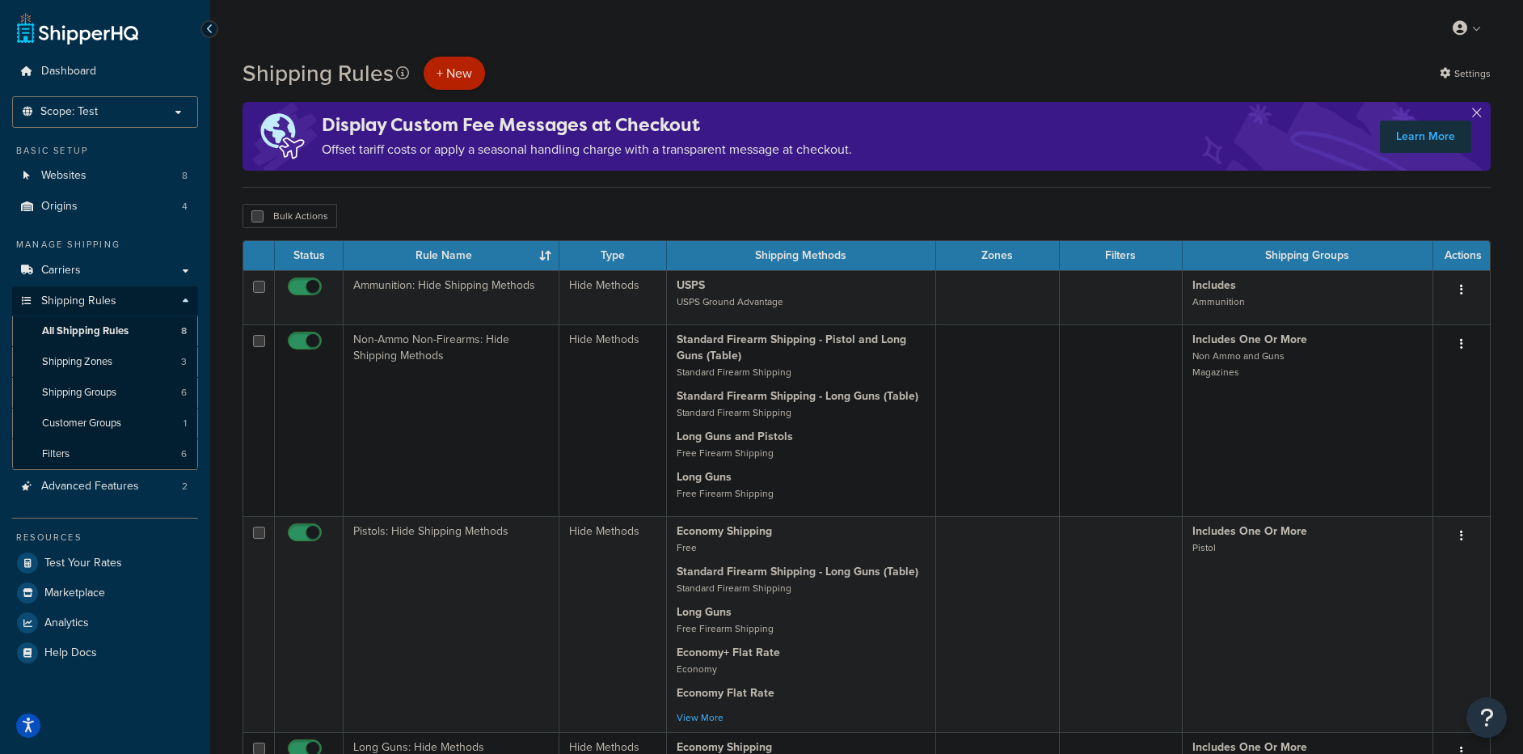
click at [459, 74] on p "+ New" at bounding box center [454, 73] width 61 height 33
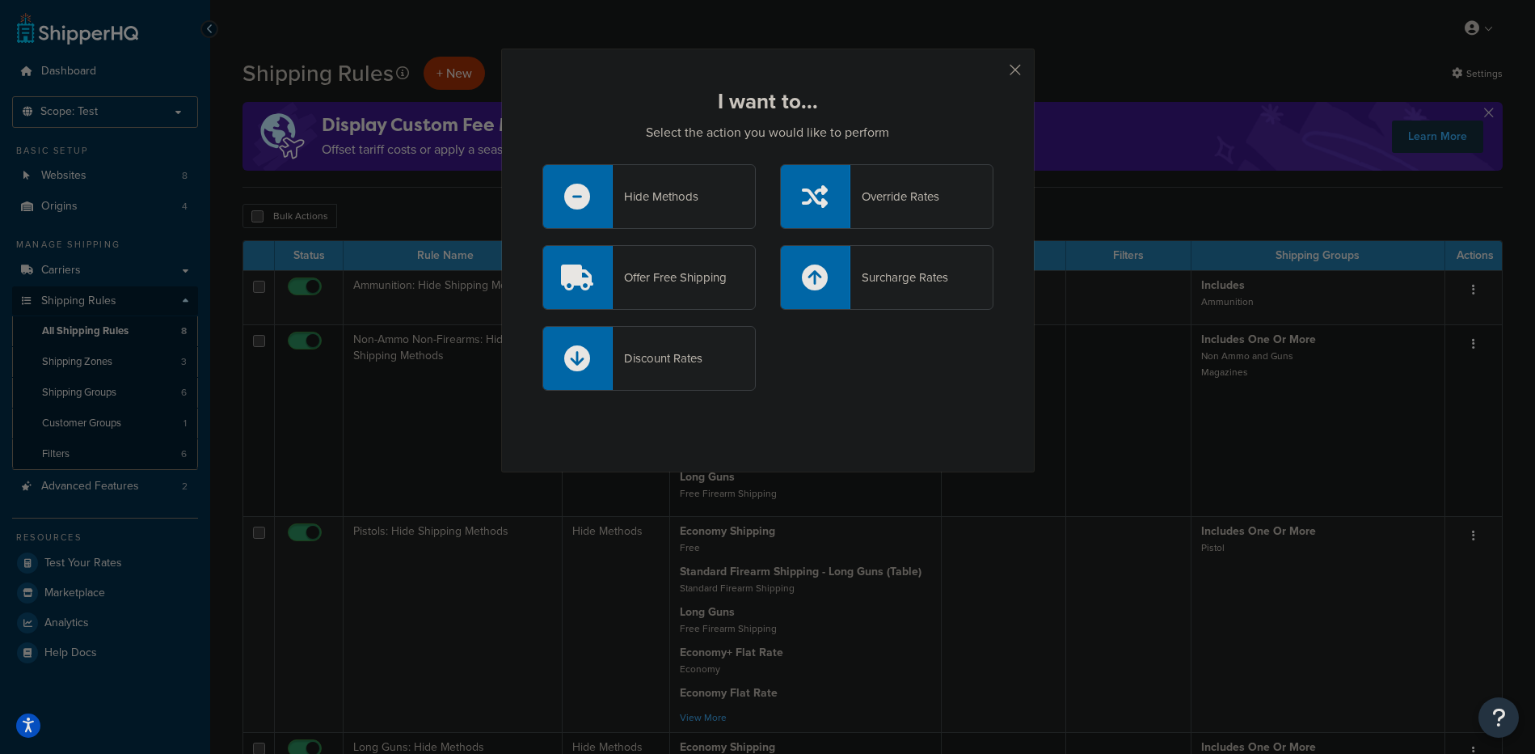
click at [973, 193] on div "Override Rates" at bounding box center [886, 196] width 213 height 65
click at [0, 0] on input "Override Rates" at bounding box center [0, 0] width 0 height 0
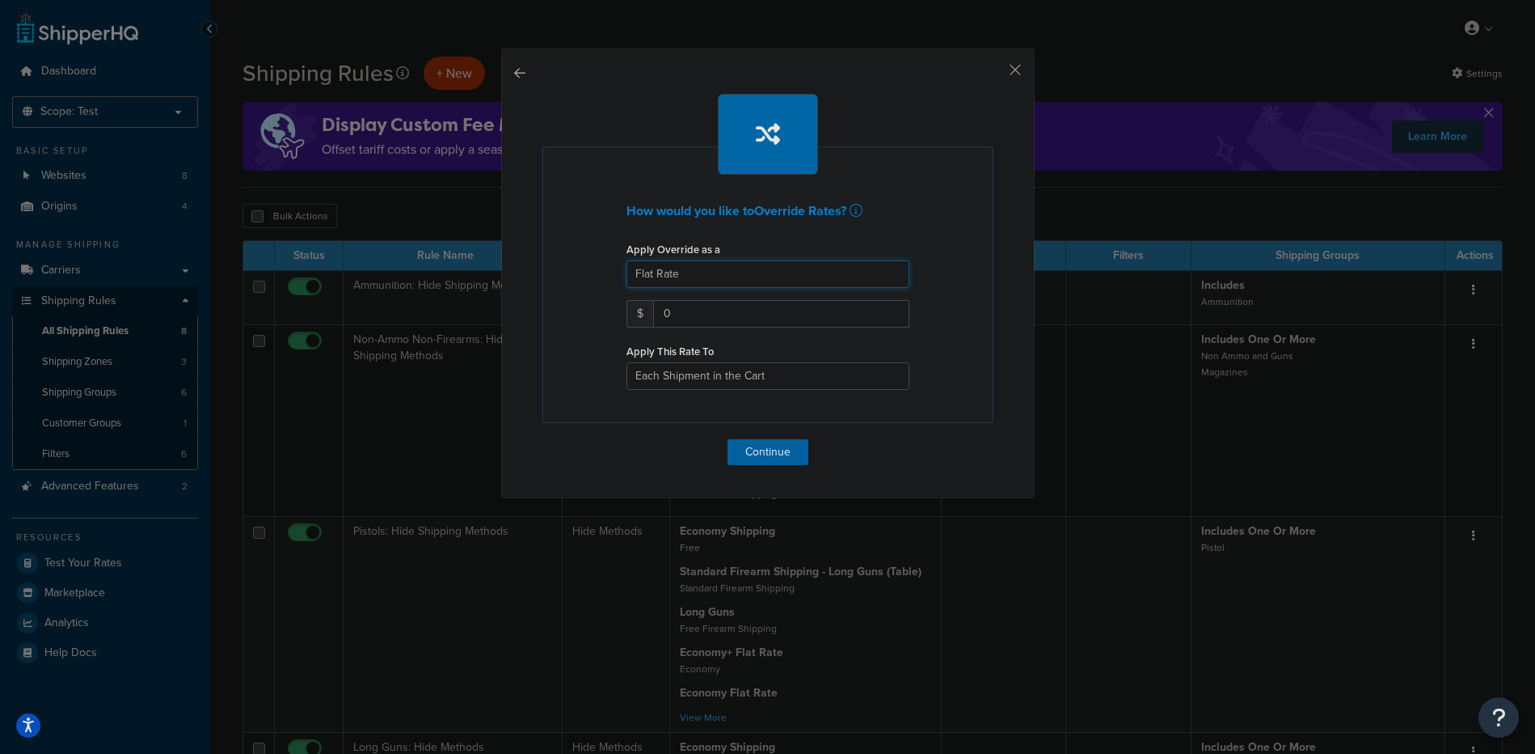
click at [747, 268] on select "Flat Rate Percentage Flat Rate & Percentage" at bounding box center [768, 273] width 283 height 27
click at [627, 260] on select "Flat Rate Percentage Flat Rate & Percentage" at bounding box center [768, 273] width 283 height 27
click at [570, 308] on div "How would you like to Override Rates ? Apply Override as a Flat Rate Percentage…" at bounding box center [768, 284] width 451 height 277
click at [756, 379] on select "Each Shipment in the Cart Each Shipping Group in the Cart Each Item within a Sh…" at bounding box center [768, 375] width 283 height 27
click at [855, 209] on icon at bounding box center [856, 210] width 13 height 13
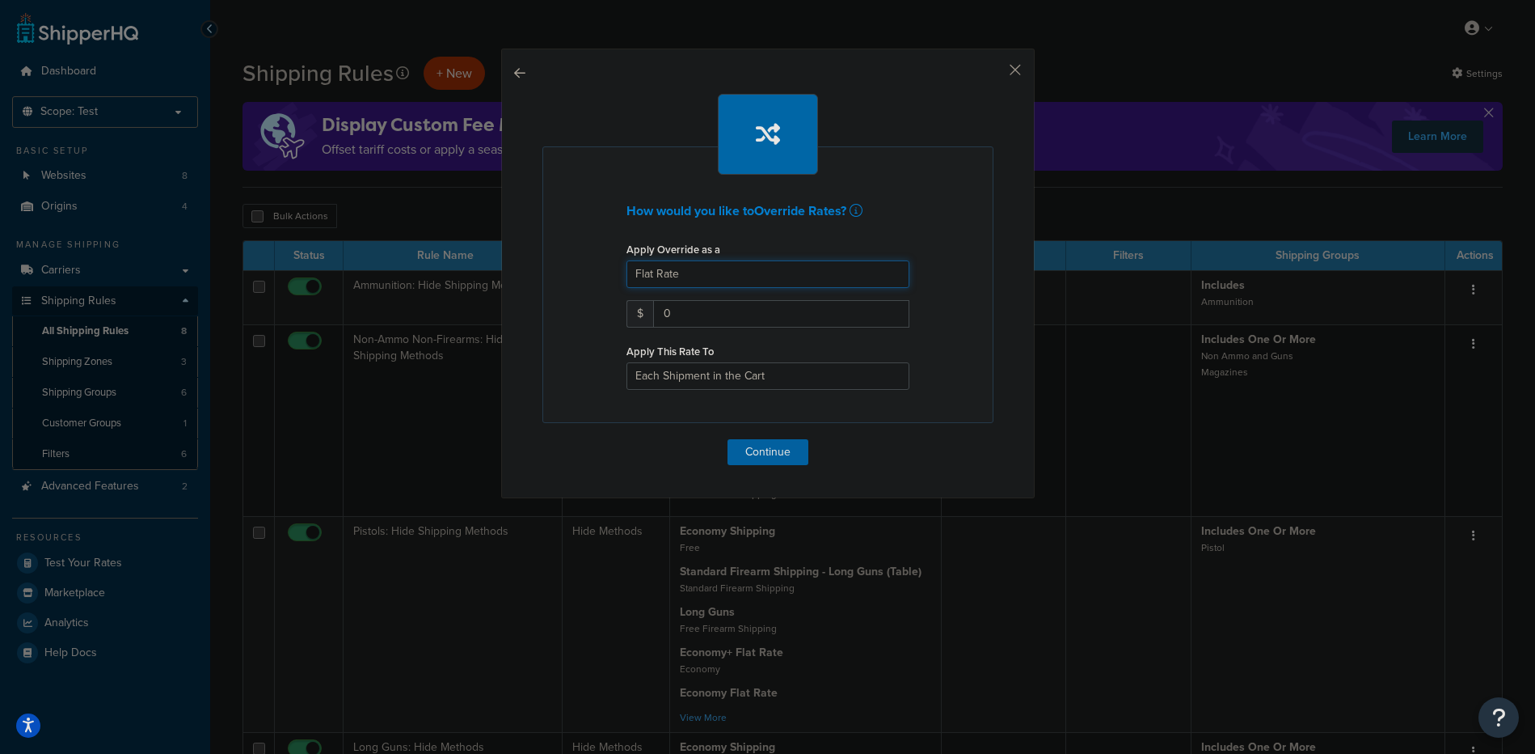
click at [830, 272] on select "Flat Rate Percentage Flat Rate & Percentage" at bounding box center [768, 273] width 283 height 27
click at [627, 260] on select "Flat Rate Percentage Flat Rate & Percentage" at bounding box center [768, 273] width 283 height 27
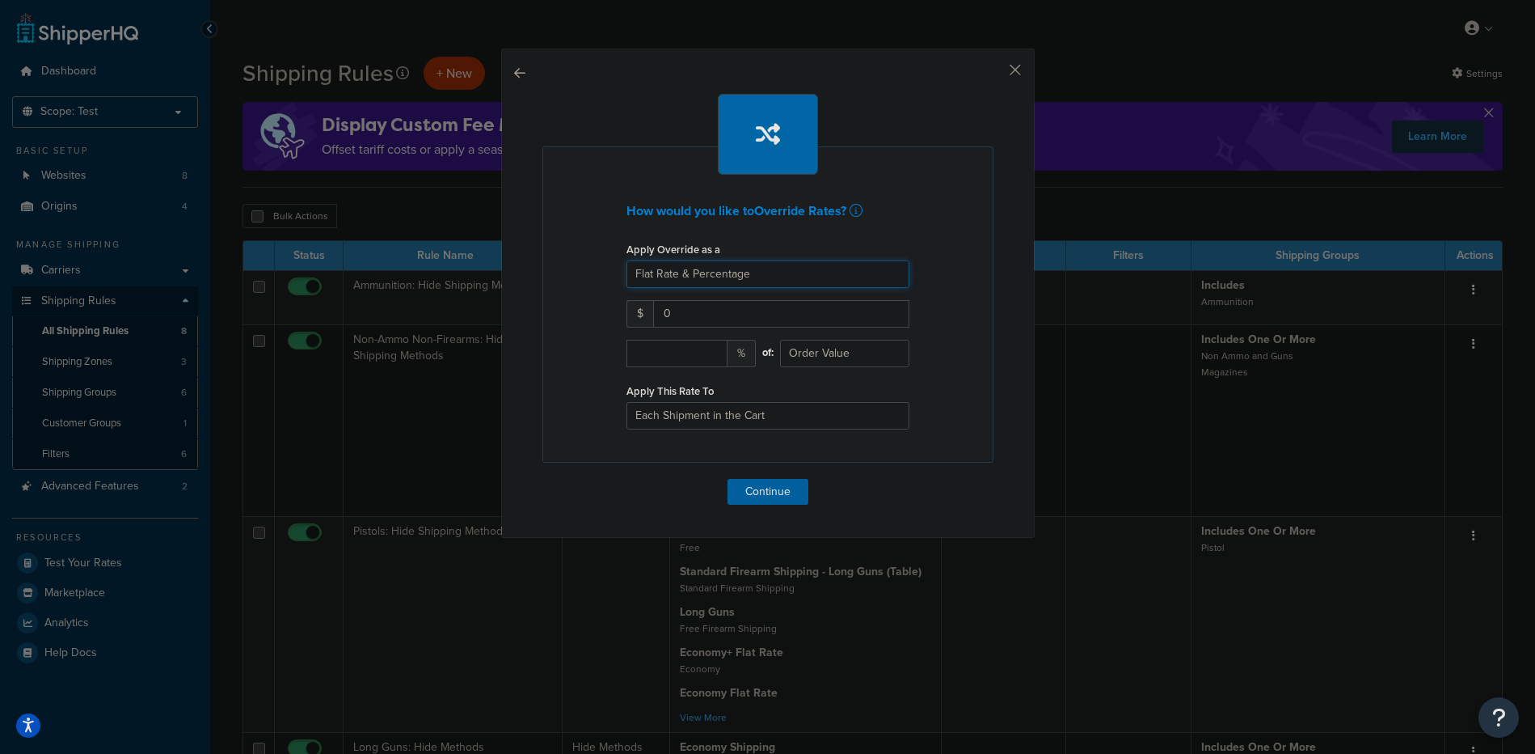
click at [741, 272] on select "Flat Rate Percentage Flat Rate & Percentage" at bounding box center [768, 273] width 283 height 27
select select "FLAT_RATE"
click at [627, 260] on select "Flat Rate Percentage Flat Rate & Percentage" at bounding box center [768, 273] width 283 height 27
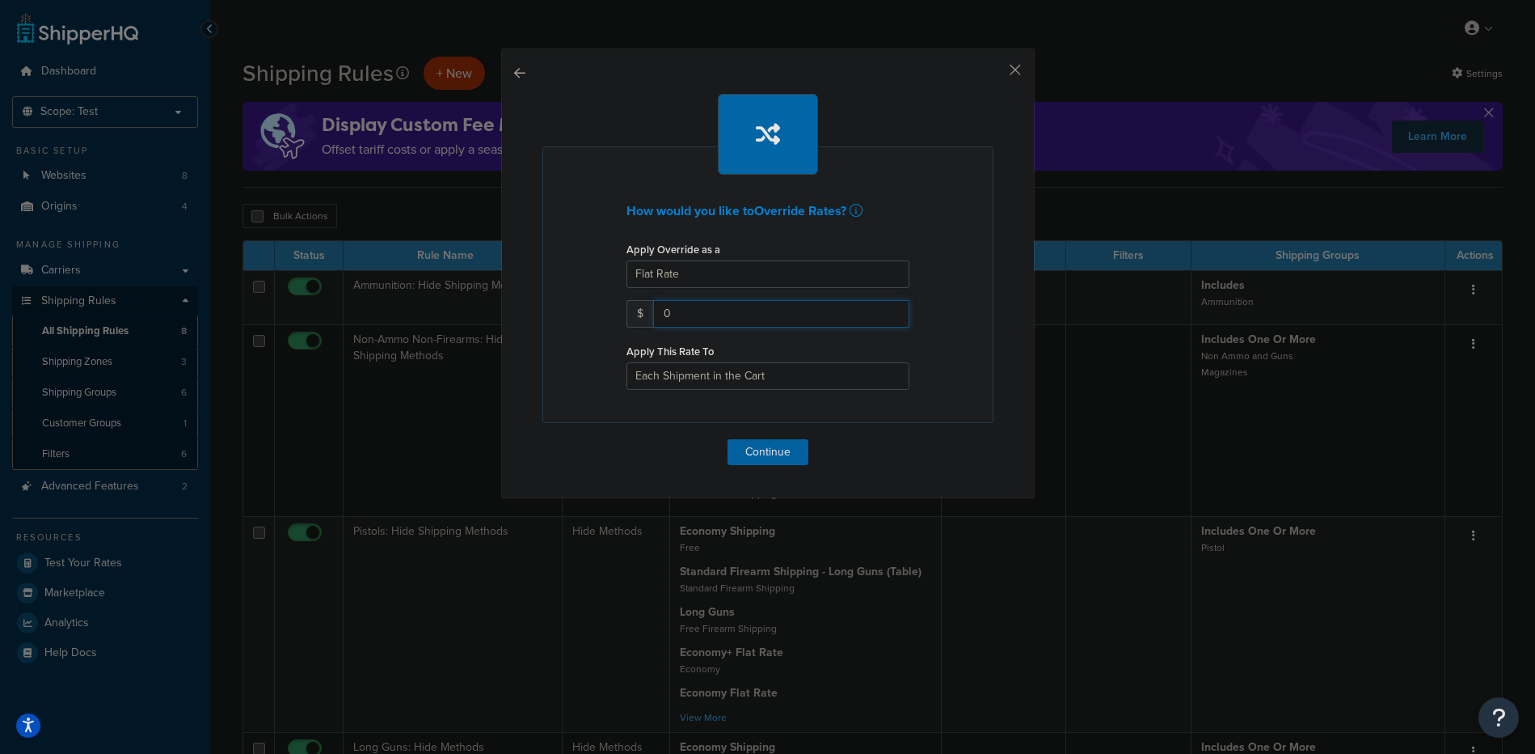
click at [694, 306] on input "0" at bounding box center [781, 313] width 256 height 27
click at [727, 376] on select "Each Shipment in the Cart Each Shipping Group in the Cart Each Item within a Sh…" at bounding box center [768, 375] width 283 height 27
click at [994, 78] on button "button" at bounding box center [992, 76] width 4 height 4
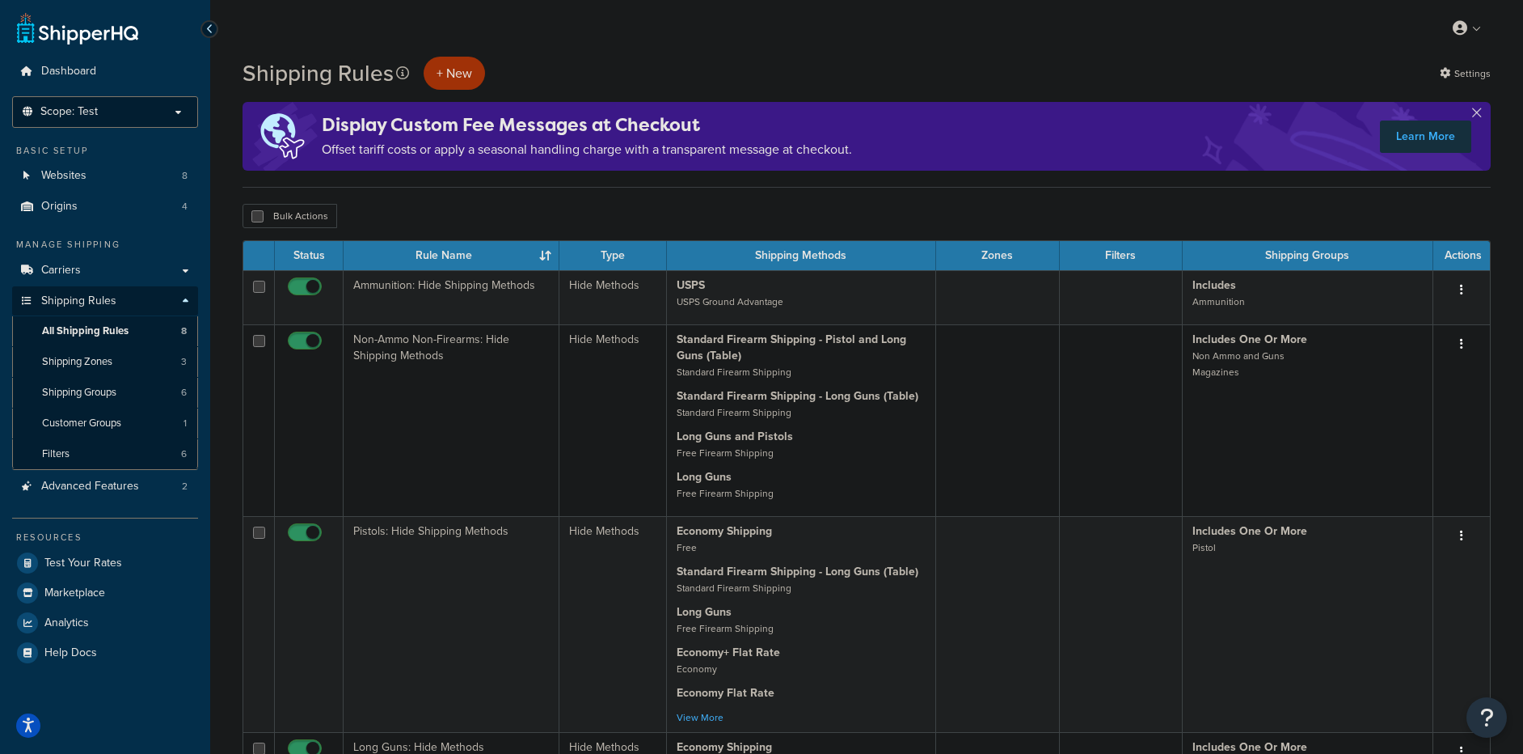
click at [113, 108] on p "Scope: Test" at bounding box center [104, 112] width 171 height 14
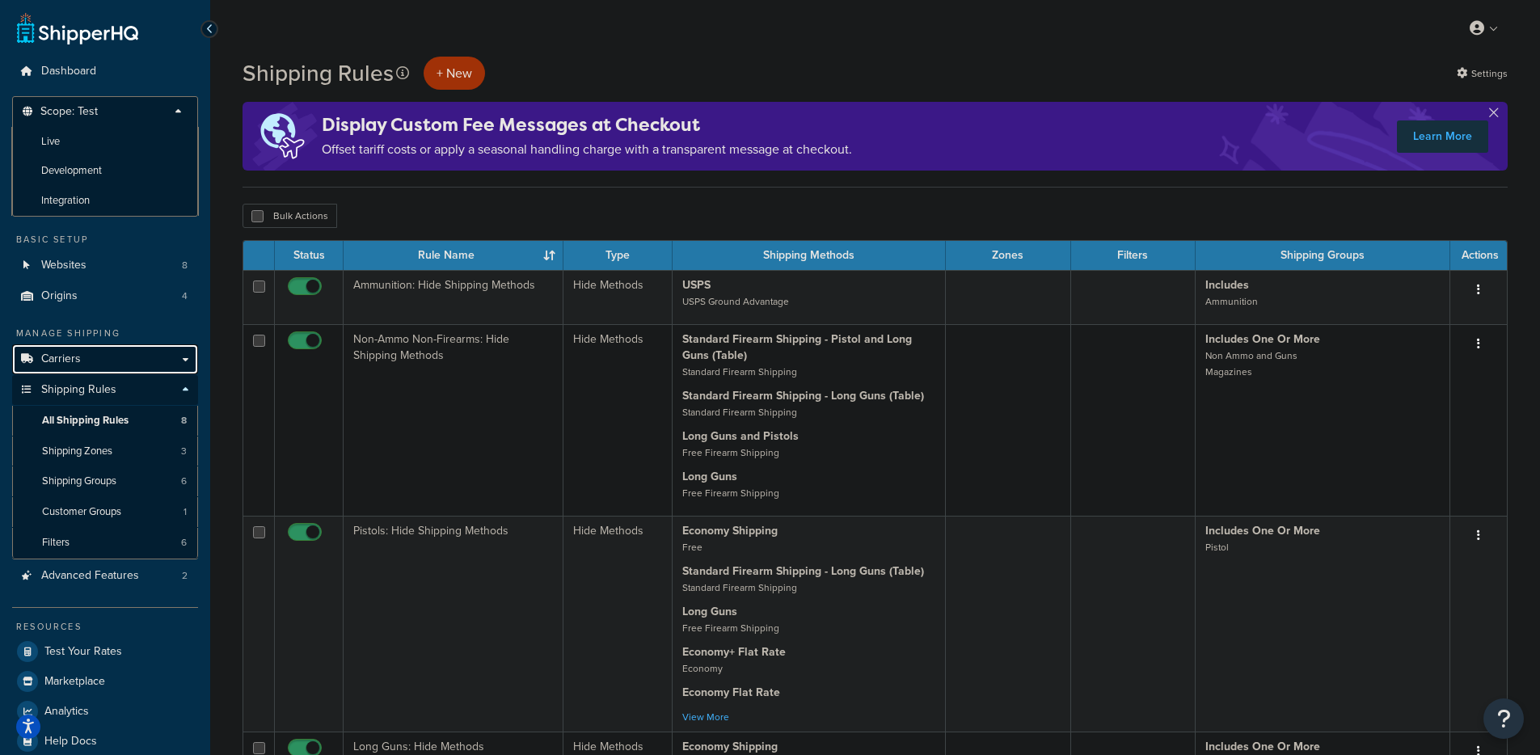
click at [106, 365] on link "Carriers" at bounding box center [105, 359] width 186 height 30
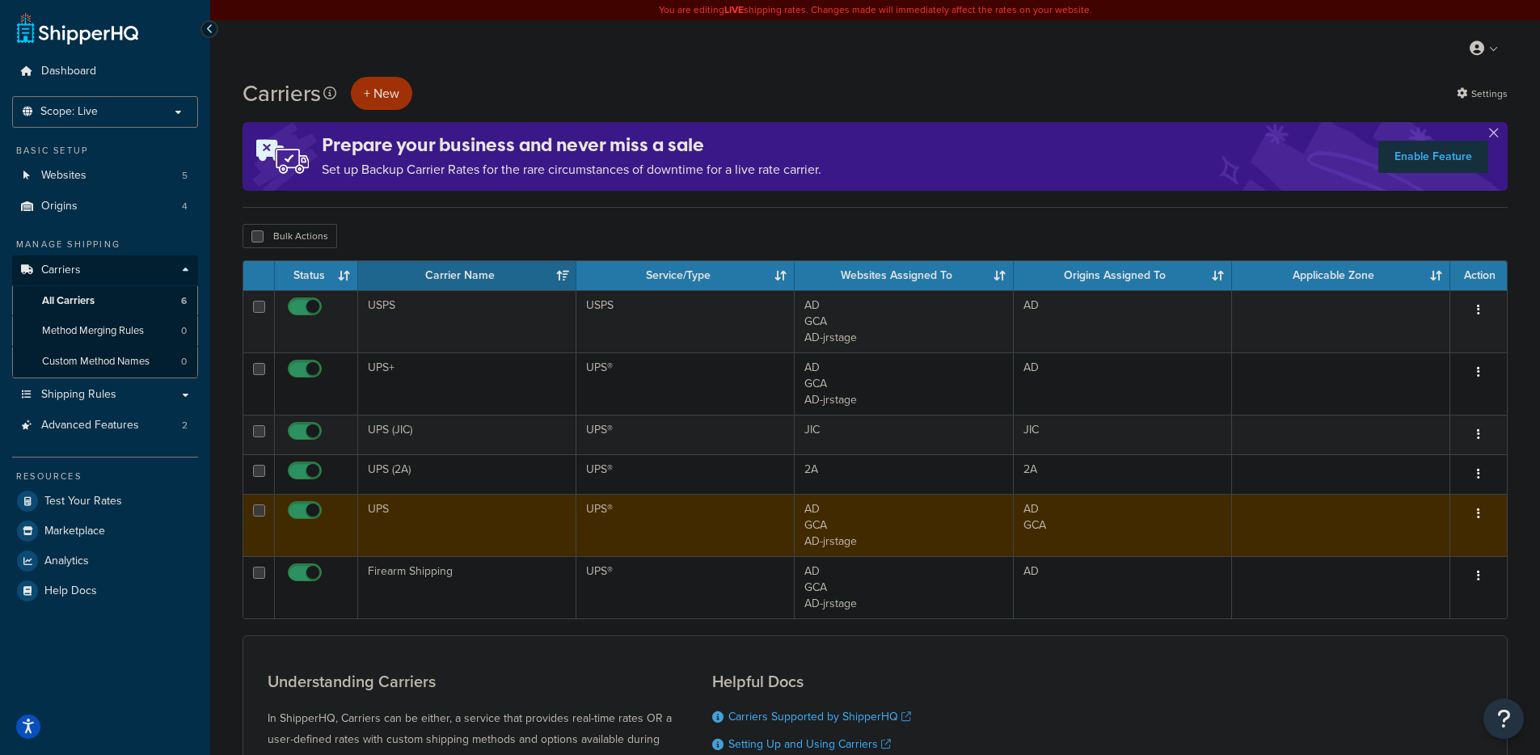
click at [397, 526] on td "UPS" at bounding box center [467, 525] width 218 height 62
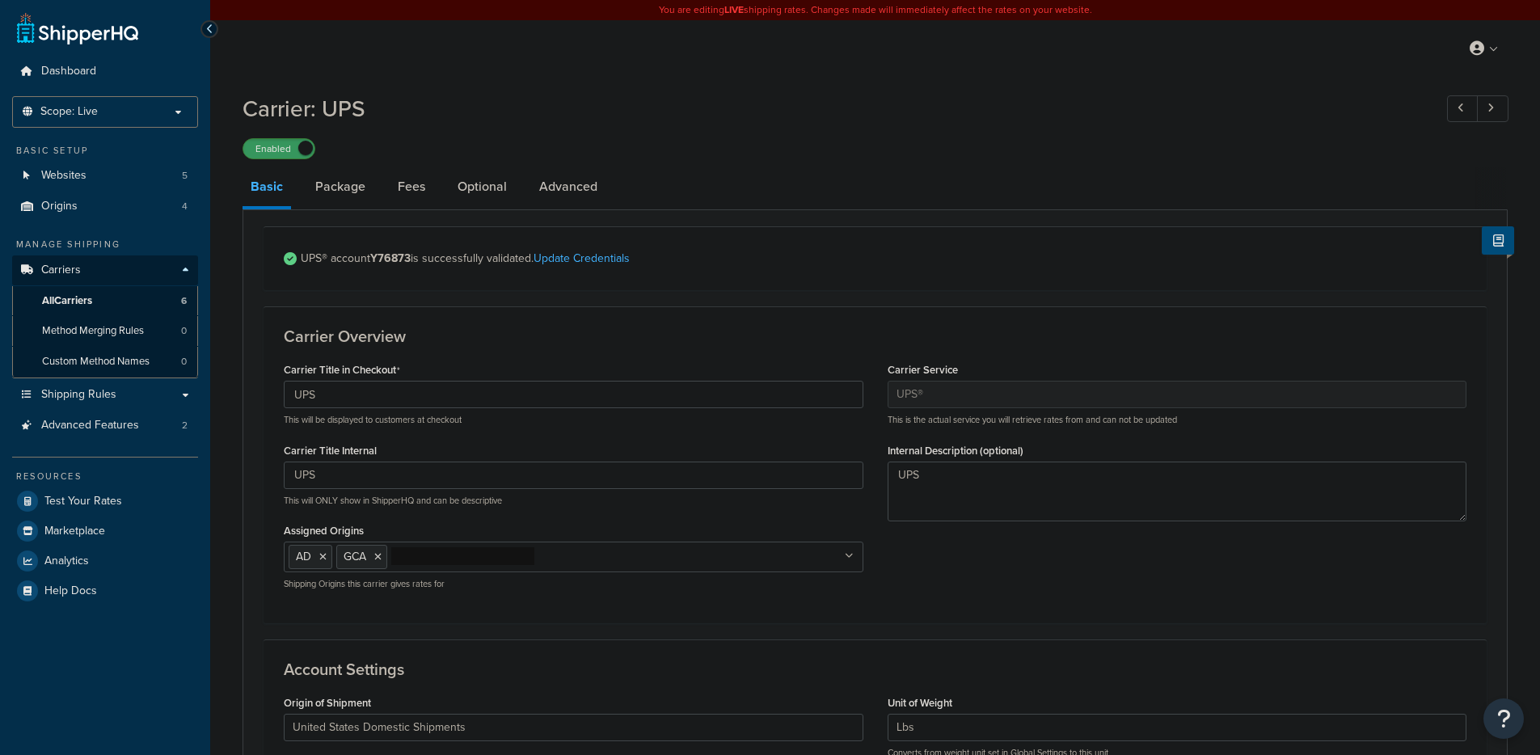
select select "ups"
click at [476, 190] on link "Optional" at bounding box center [482, 186] width 65 height 39
select select "residential"
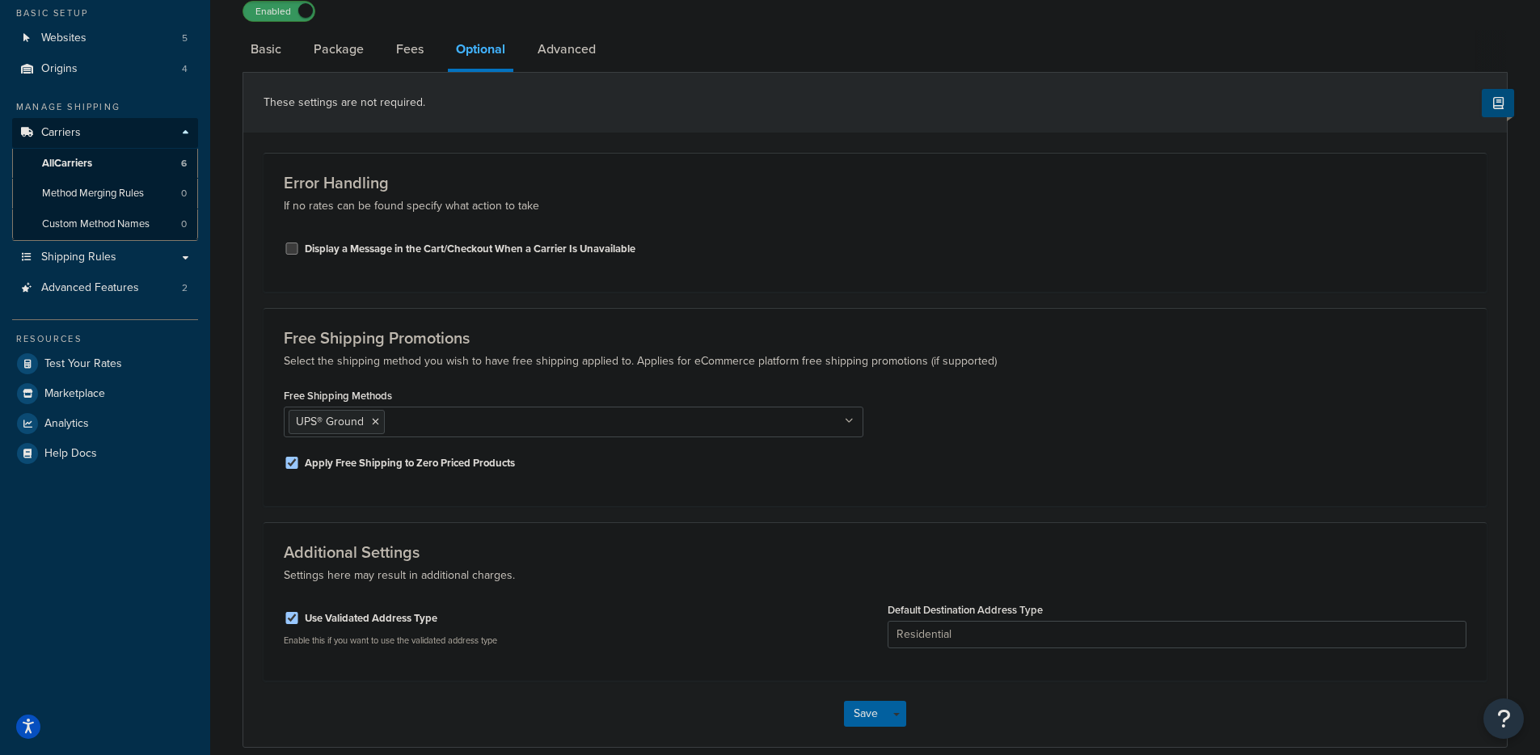
scroll to position [139, 0]
click at [94, 257] on span "Shipping Rules" at bounding box center [78, 256] width 75 height 14
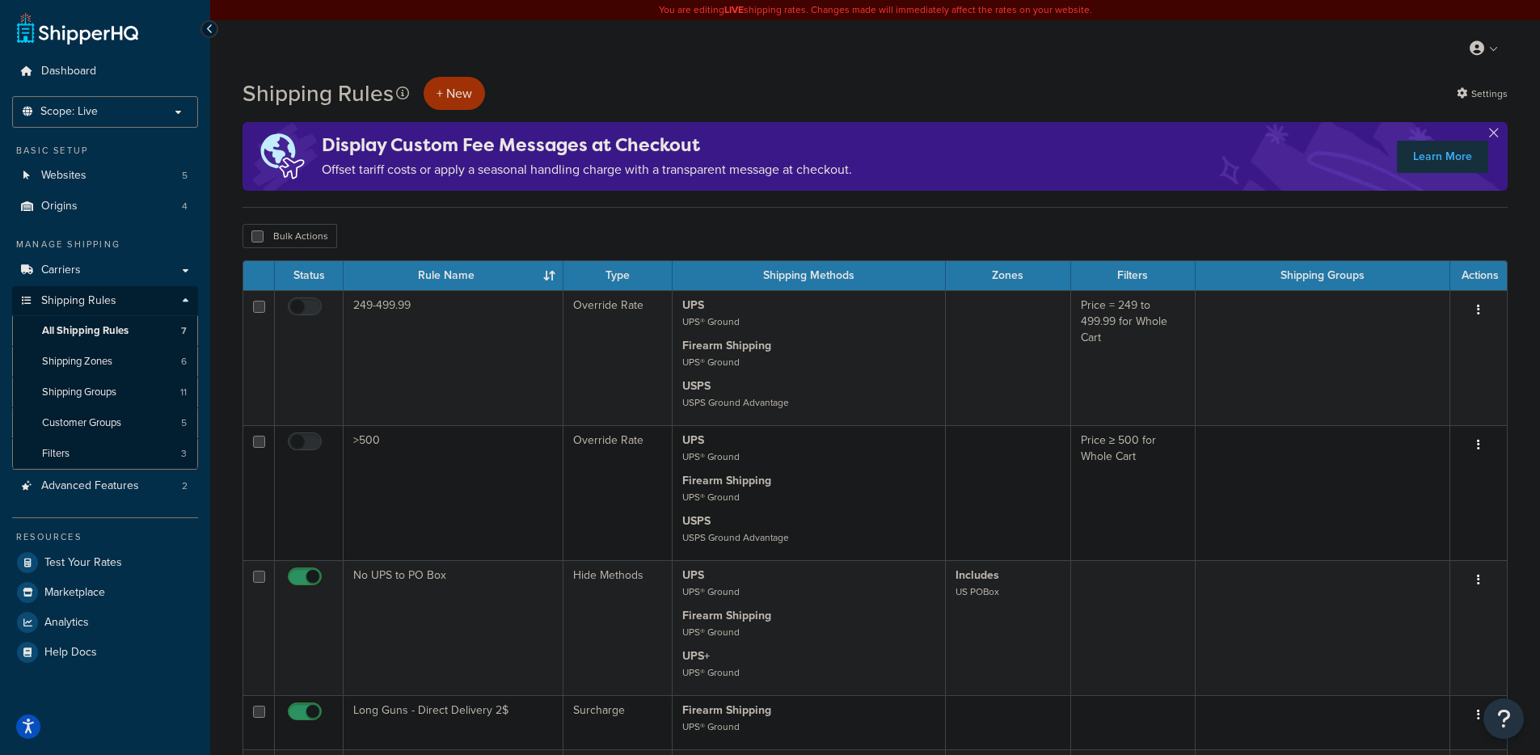
click at [420, 94] on div "Shipping Rules + New" at bounding box center [368, 93] width 251 height 33
click at [453, 99] on p "+ New" at bounding box center [454, 93] width 61 height 33
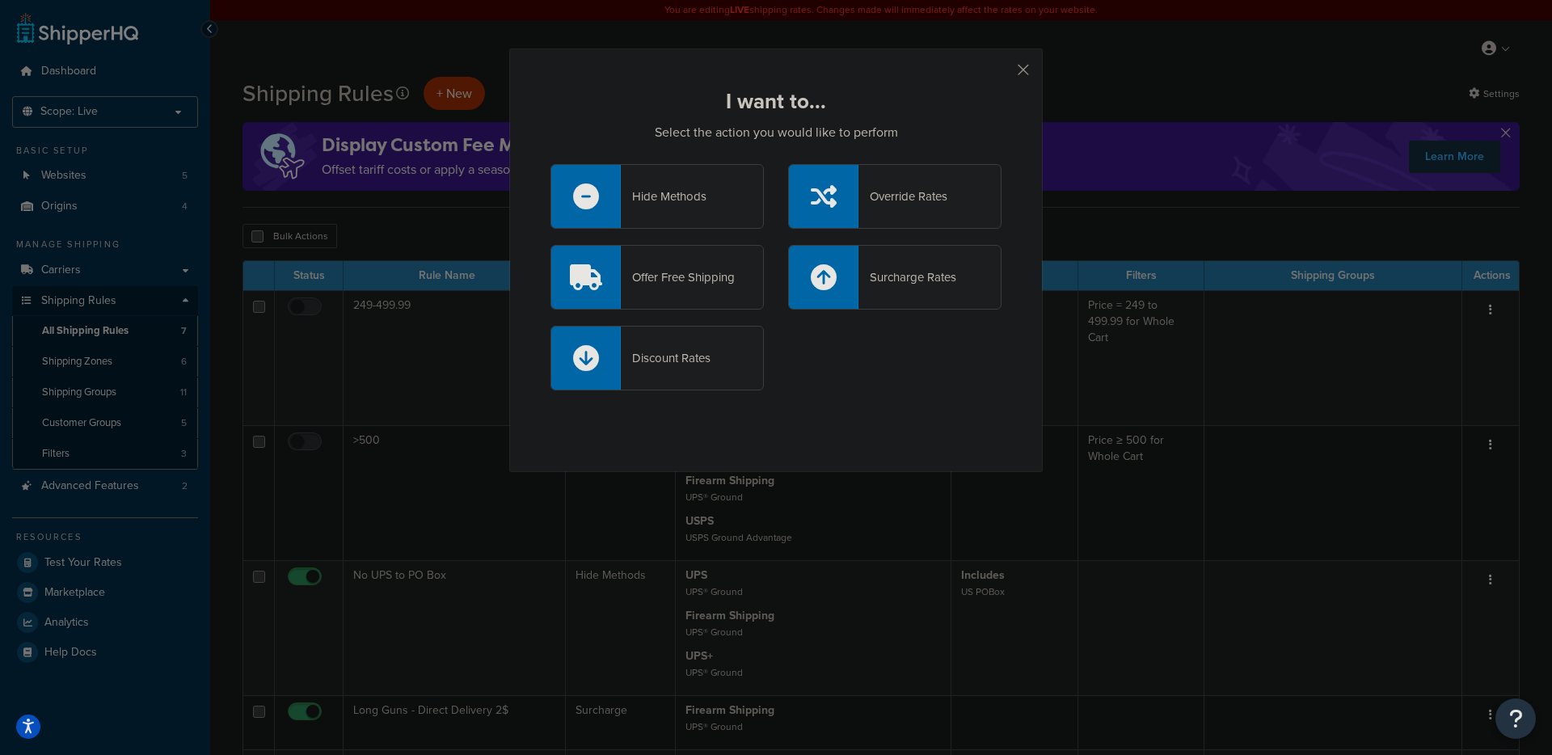
click at [894, 216] on div "Override Rates" at bounding box center [894, 196] width 213 height 65
click at [0, 0] on input "Override Rates" at bounding box center [0, 0] width 0 height 0
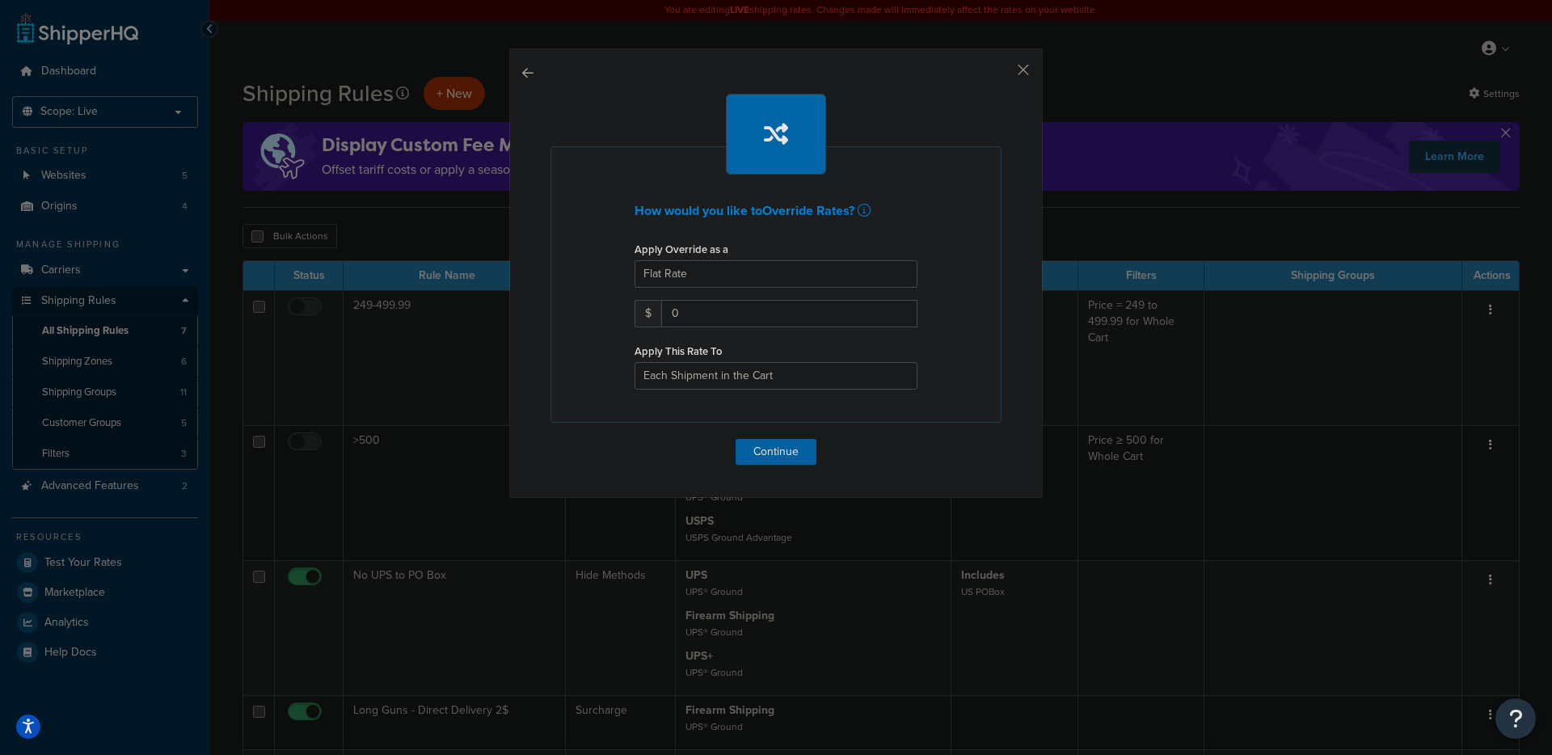
click at [726, 392] on div "How would you like to Override Rates ? Apply Override as a Flat Rate Percentage…" at bounding box center [776, 284] width 451 height 277
click at [727, 375] on select "Each Shipment in the Cart Each Shipping Group in the Cart Each Item within a Sh…" at bounding box center [776, 375] width 283 height 27
click at [1024, 73] on div "How would you like to Override Rates ? Apply Override as a Flat Rate Percentage…" at bounding box center [776, 274] width 534 height 450
click at [1002, 74] on button "button" at bounding box center [1000, 76] width 4 height 4
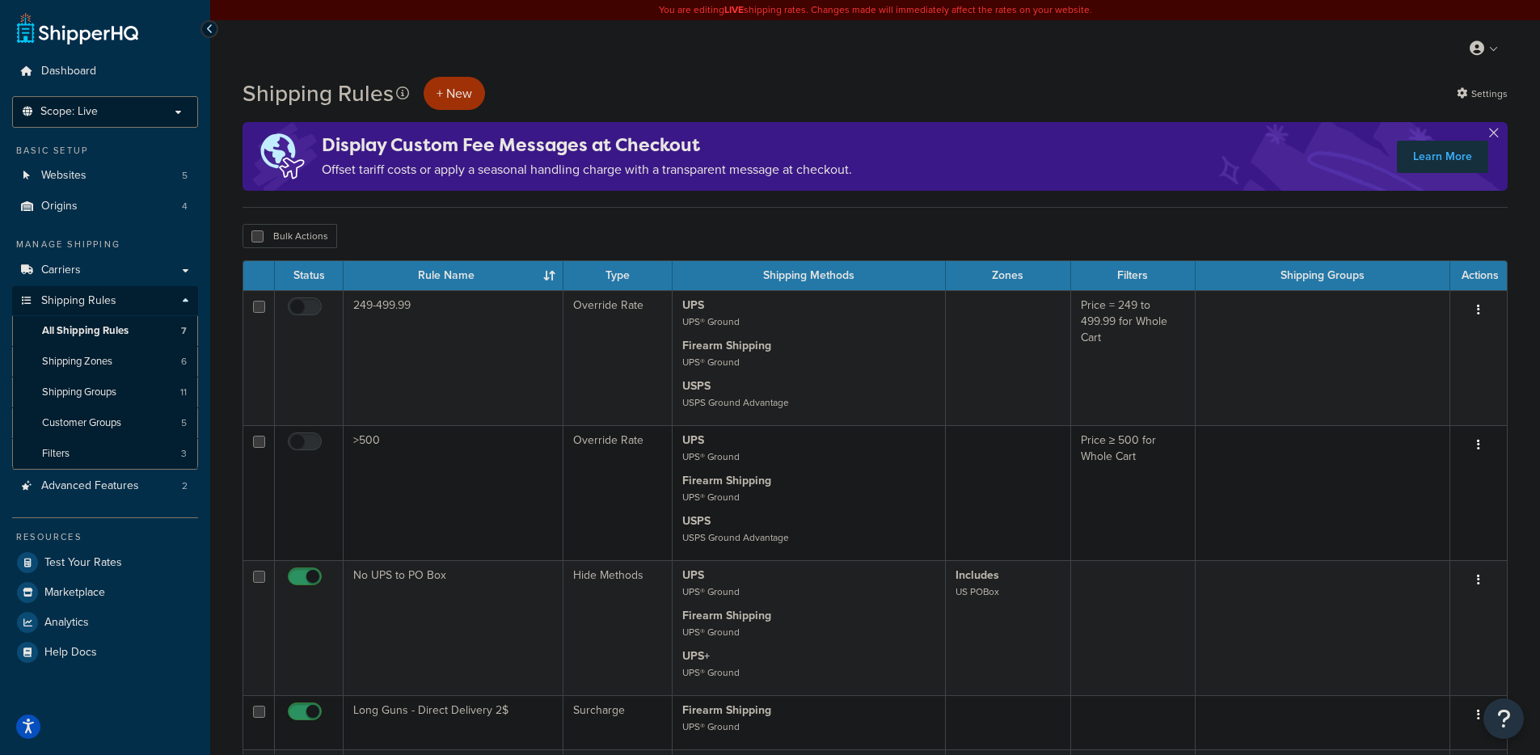
click at [63, 115] on span "Scope: Live" at bounding box center [68, 112] width 57 height 14
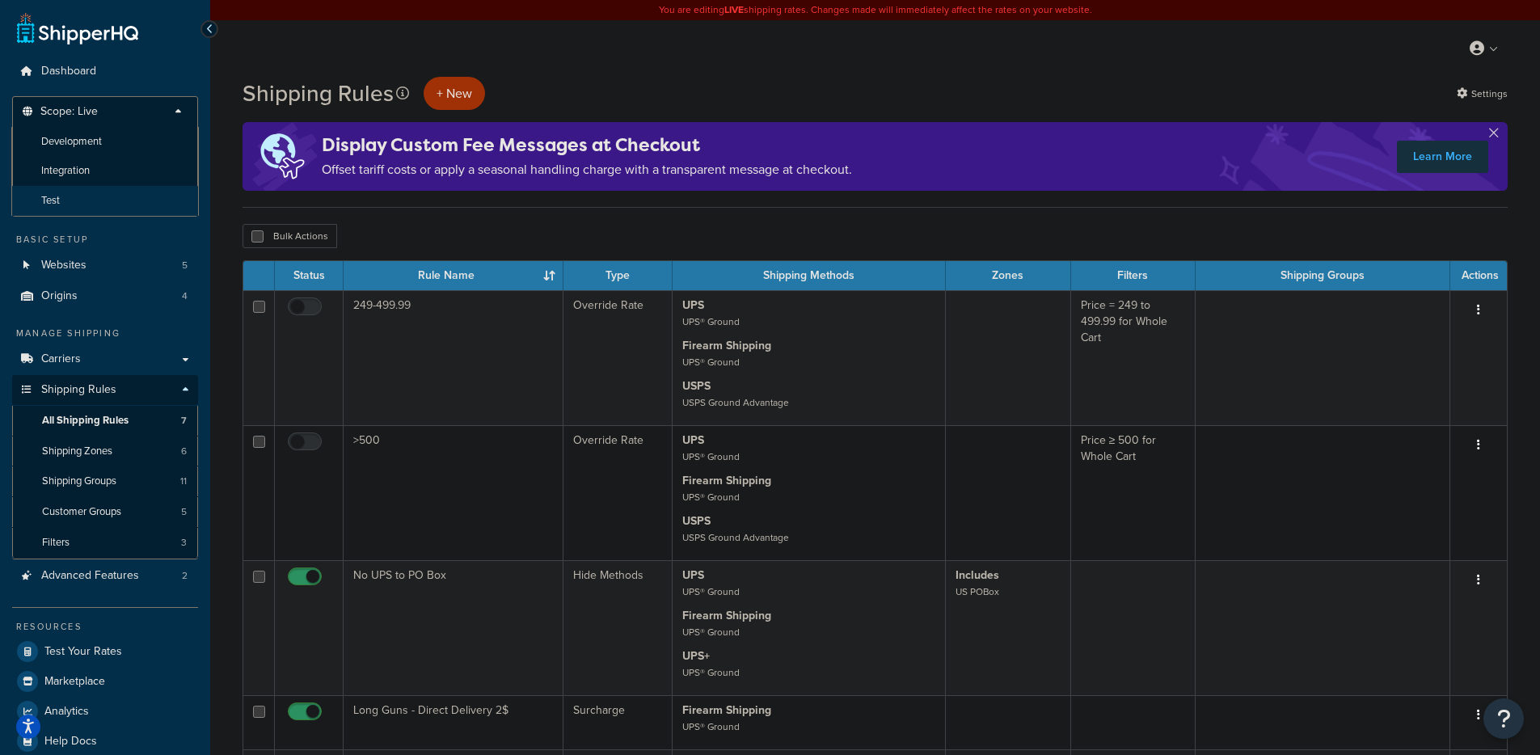
click at [68, 200] on li "Test" at bounding box center [105, 201] width 188 height 30
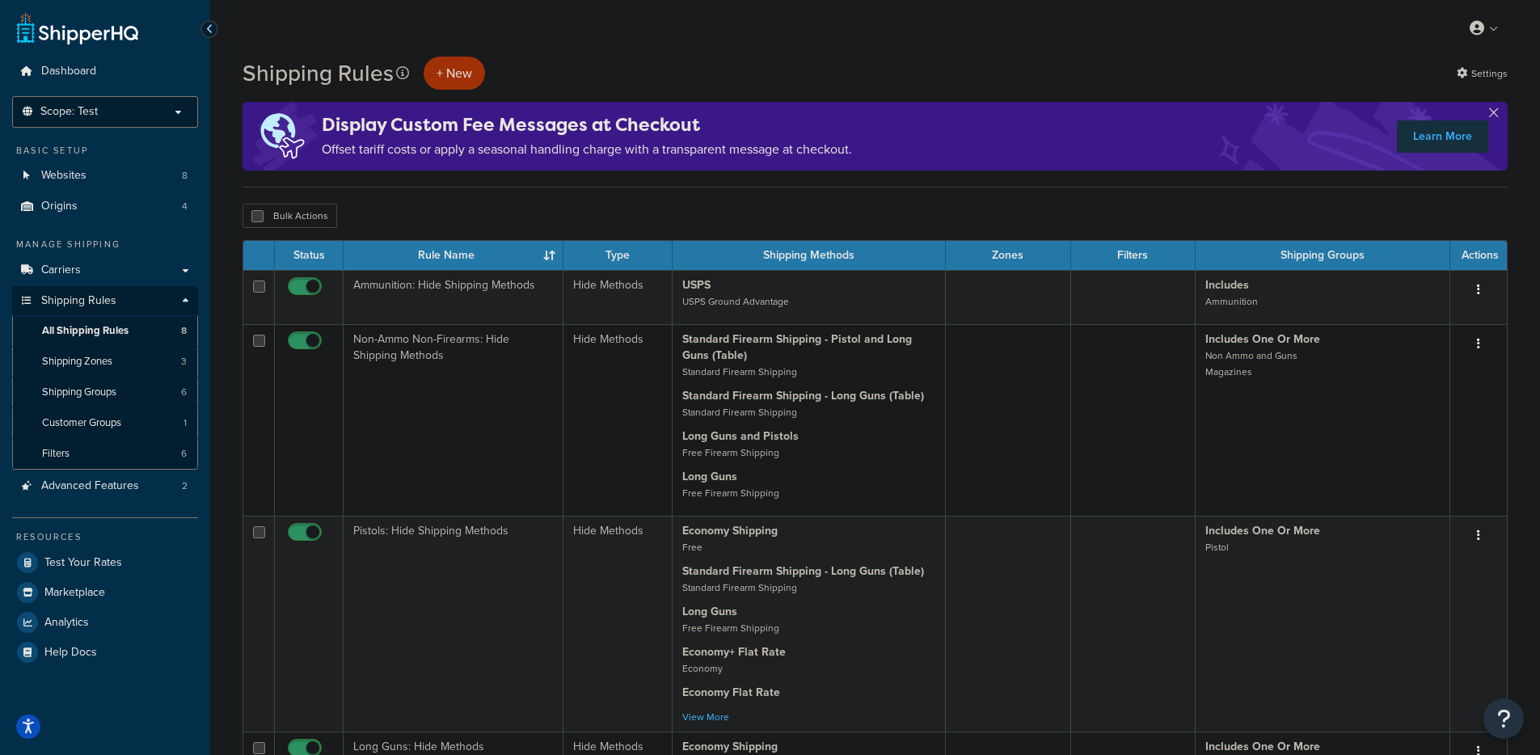
click at [150, 116] on p "Scope: Test" at bounding box center [104, 112] width 171 height 14
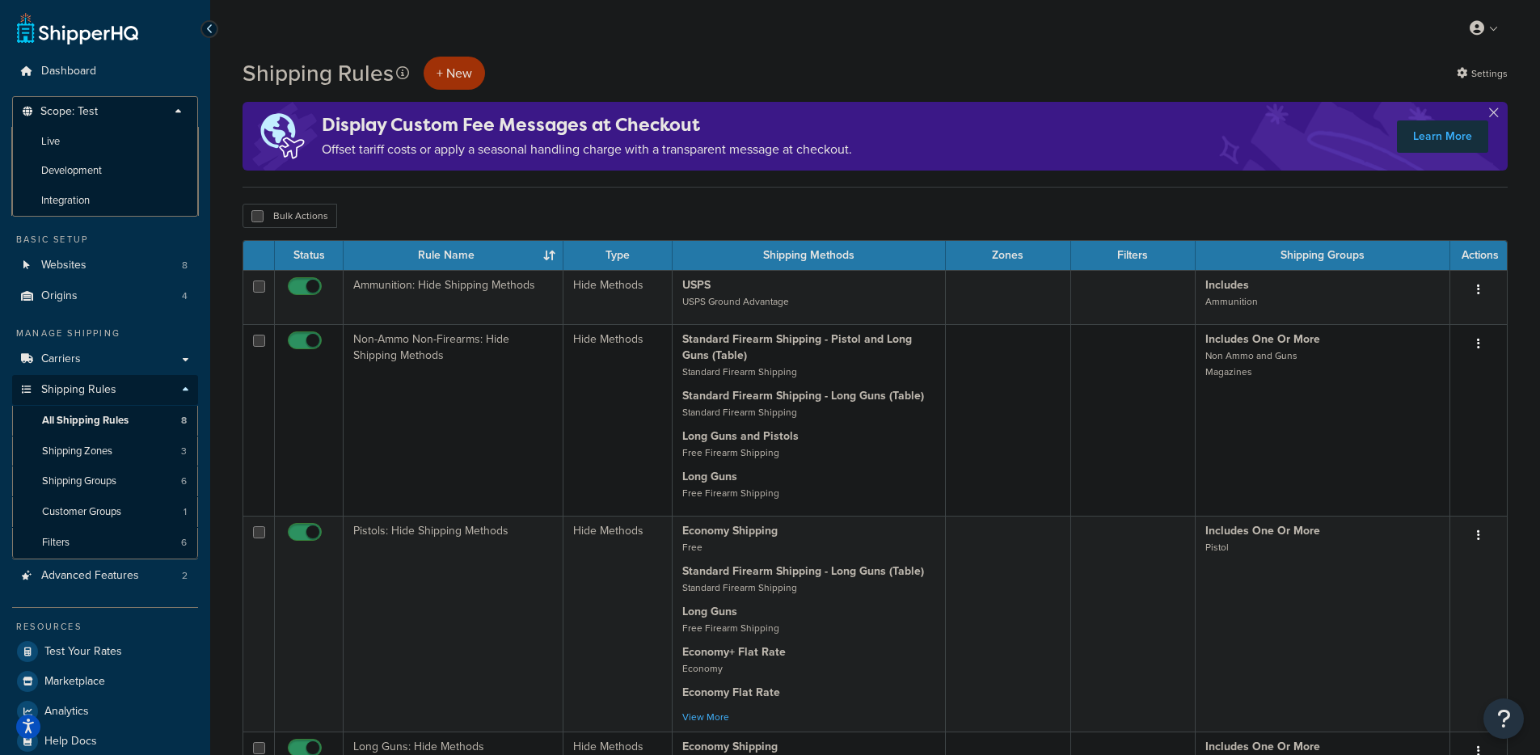
click at [150, 116] on p "Scope: Test" at bounding box center [104, 116] width 171 height 22
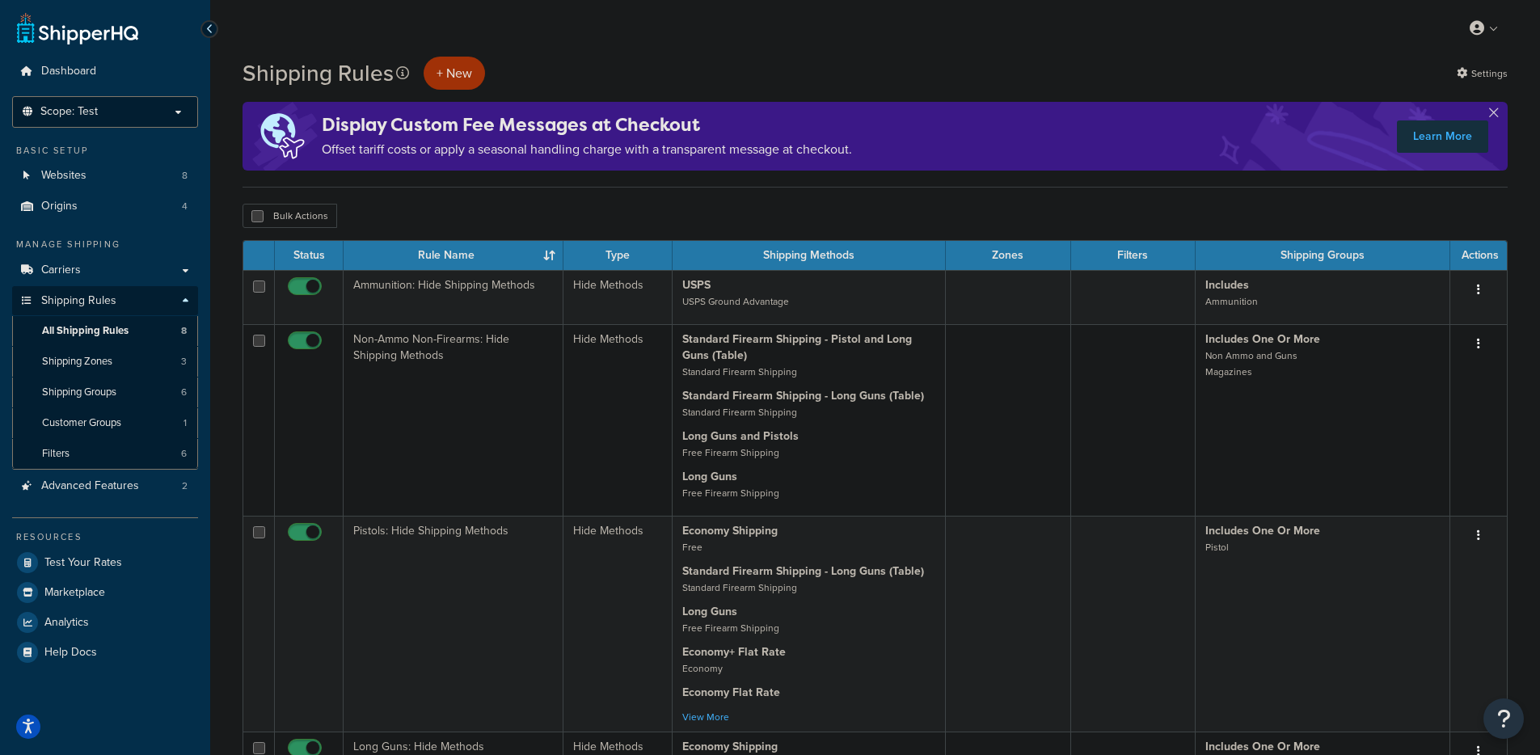
click at [120, 106] on p "Scope: Test" at bounding box center [104, 112] width 171 height 14
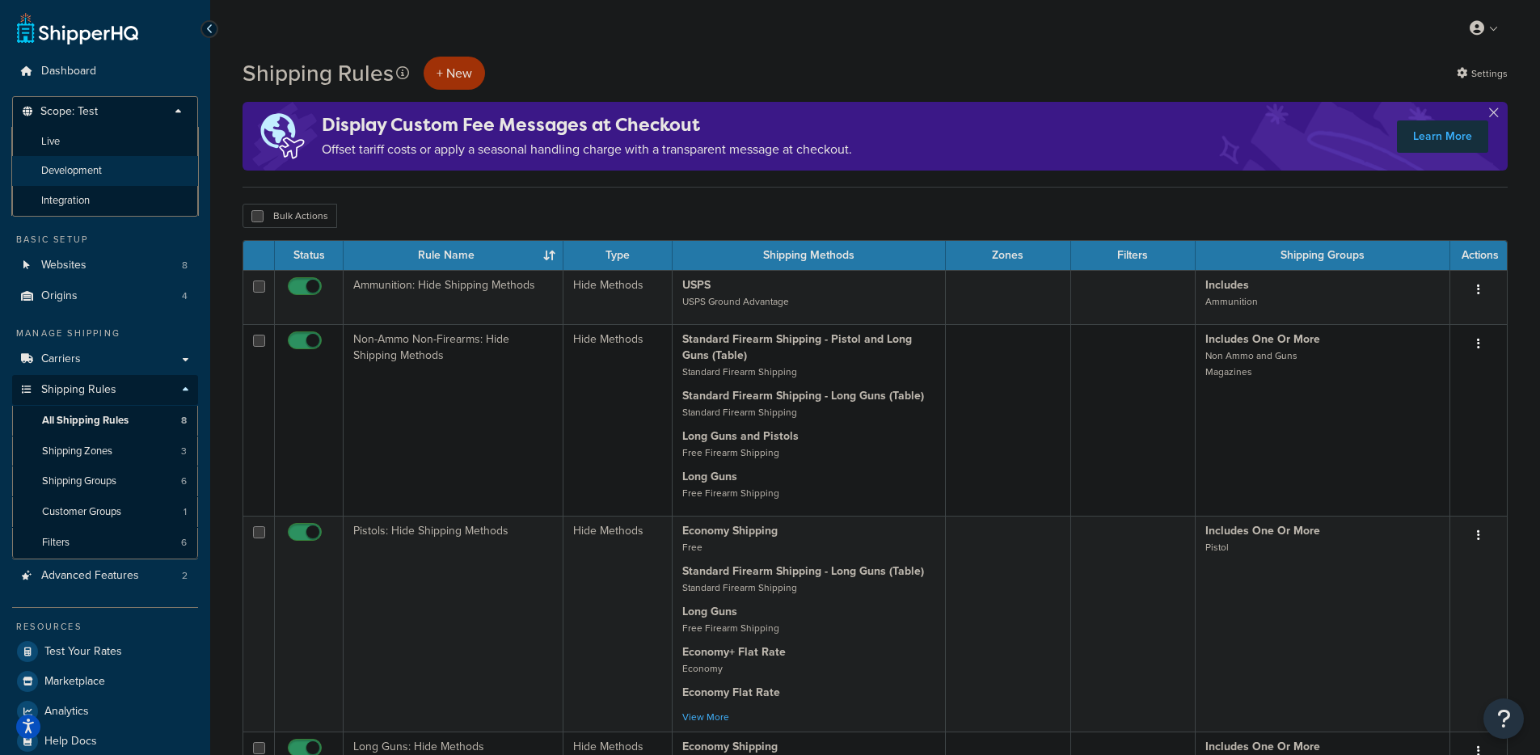
click at [99, 175] on span "Development" at bounding box center [71, 171] width 61 height 14
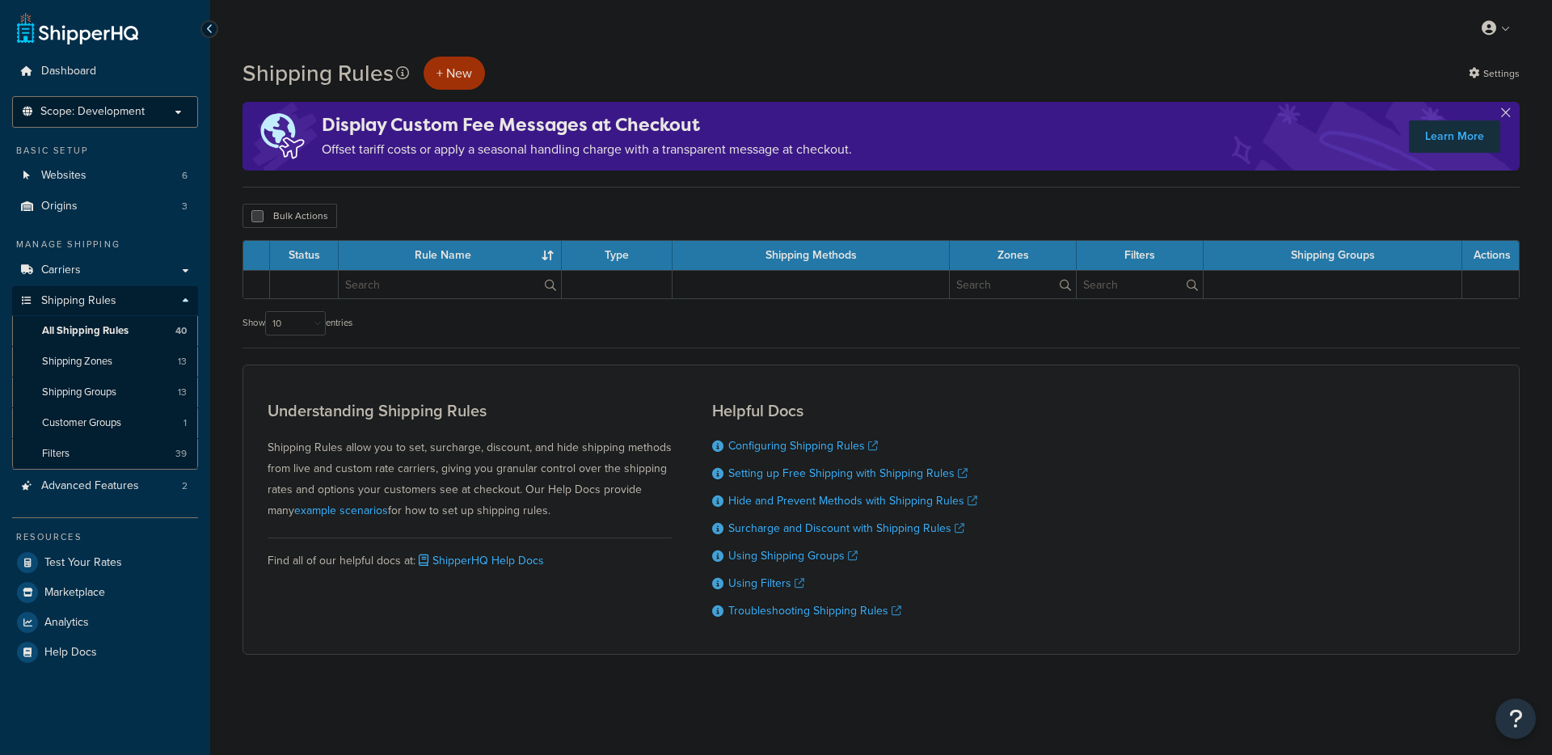
click at [160, 109] on p "Scope: Development" at bounding box center [104, 112] width 171 height 14
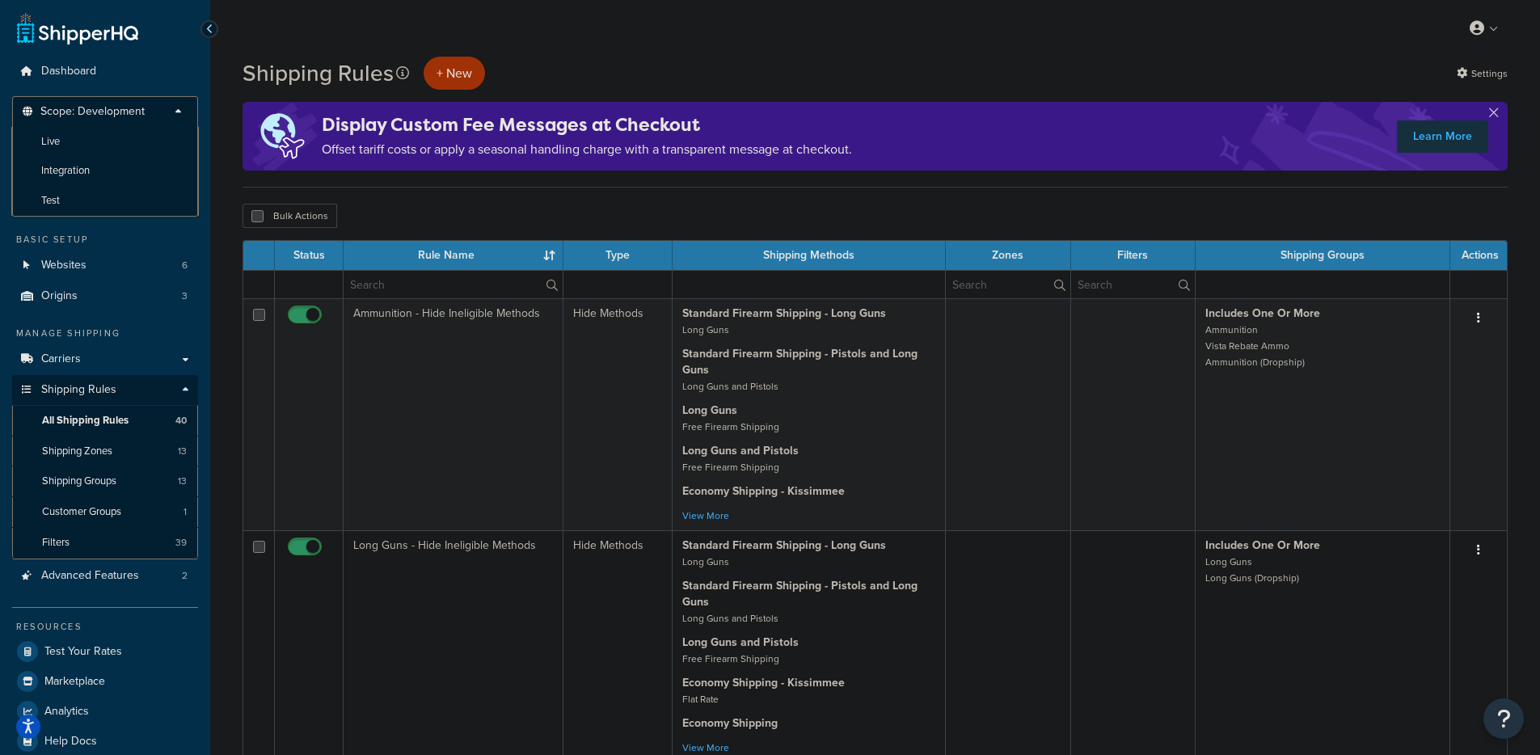
click at [147, 120] on p "Scope: Development" at bounding box center [104, 116] width 171 height 22
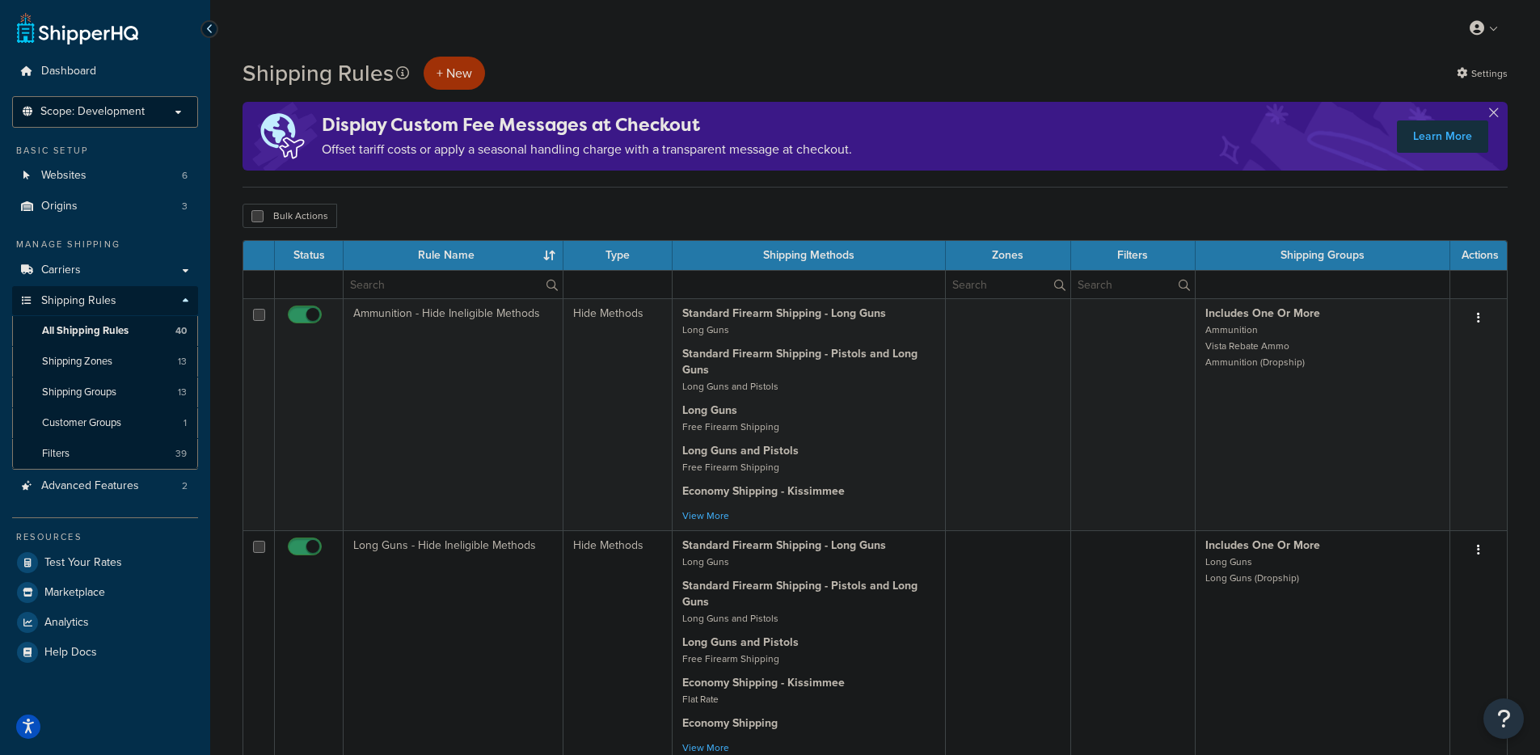
click at [125, 120] on li "Scope: Development Live Integration Test" at bounding box center [105, 112] width 186 height 32
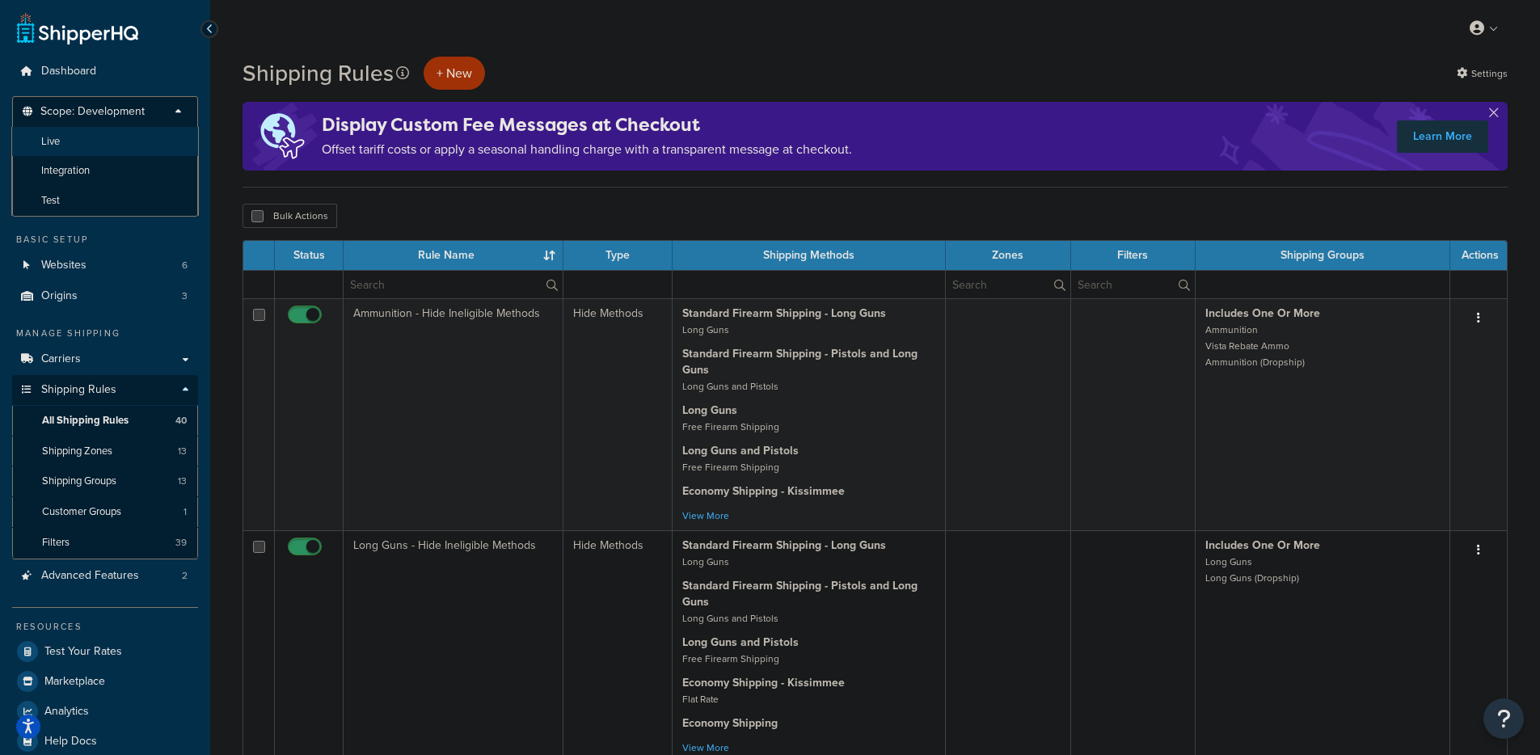
click at [130, 147] on li "Live" at bounding box center [105, 142] width 188 height 30
